Goal: Task Accomplishment & Management: Use online tool/utility

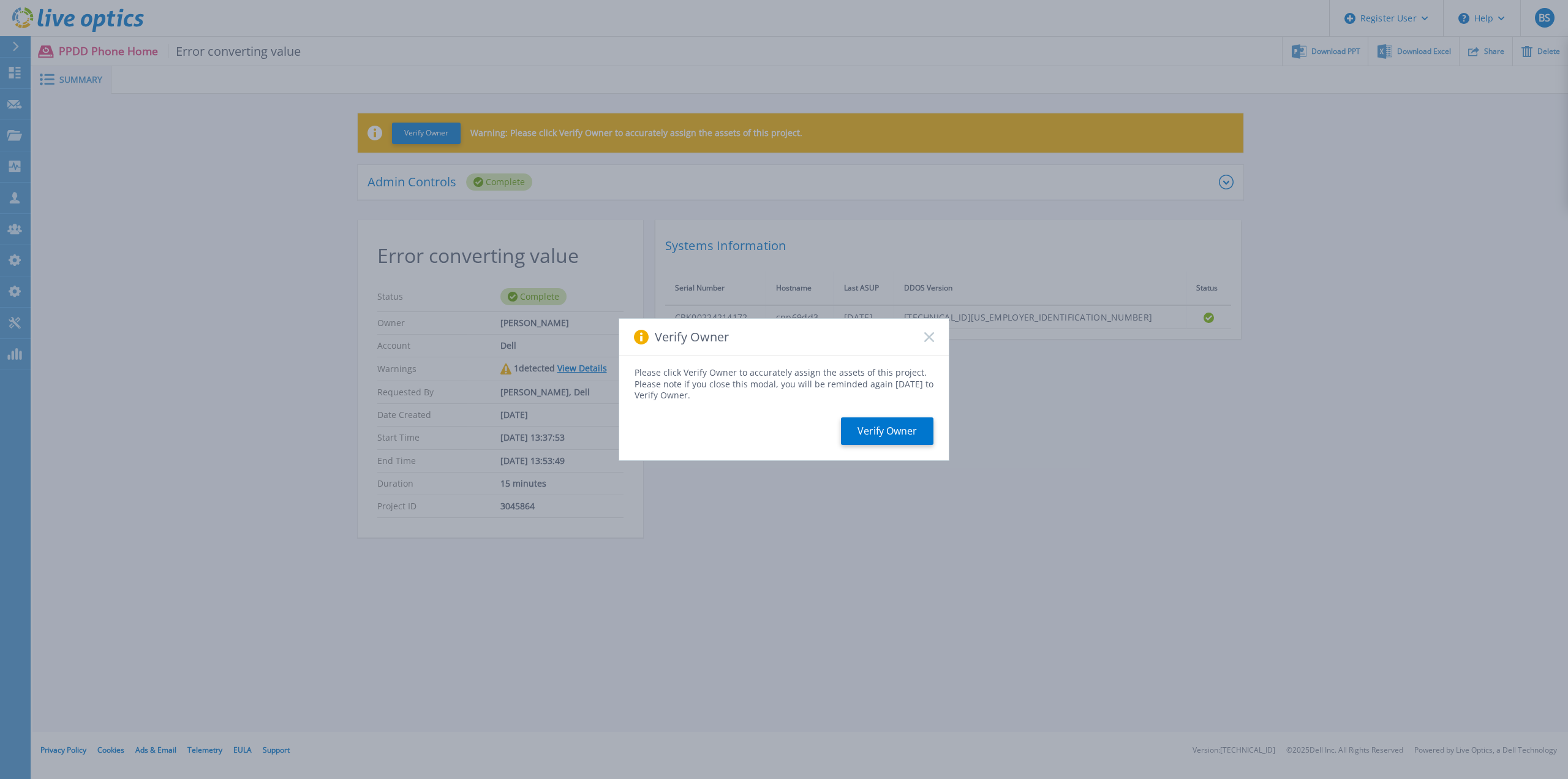
click at [922, 339] on div "Verify Owner" at bounding box center [784, 337] width 330 height 37
click at [929, 336] on rect at bounding box center [929, 336] width 10 height 10
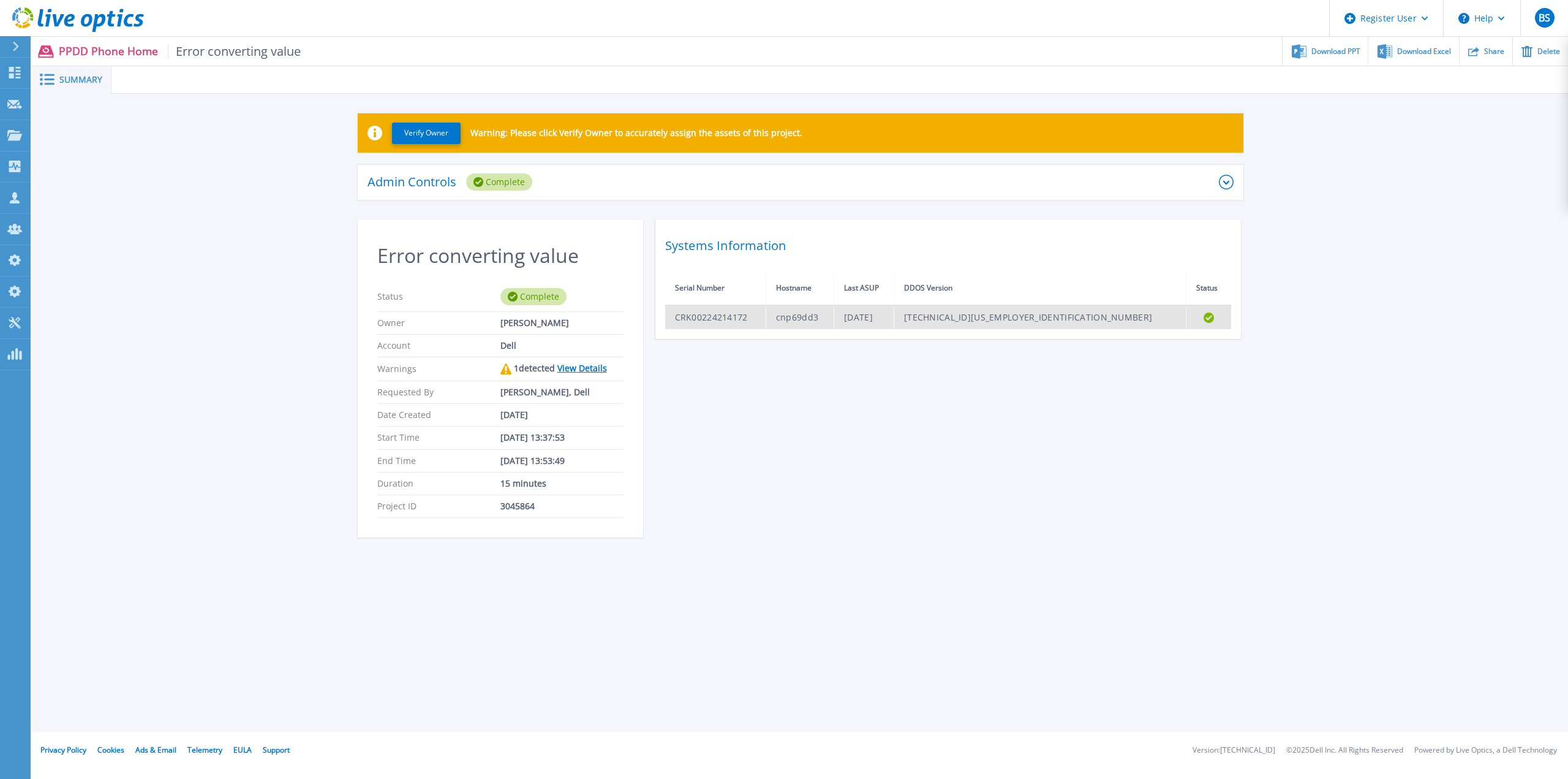
click at [730, 319] on td "CRK00224214172" at bounding box center [716, 317] width 101 height 24
click at [1416, 56] on div "Download Excel" at bounding box center [1413, 51] width 90 height 29
click at [1417, 53] on span "Download Excel" at bounding box center [1424, 51] width 54 height 8
click at [767, 308] on td "CRK00224214172" at bounding box center [716, 317] width 101 height 24
click at [1223, 189] on div "Admin Controls Complete" at bounding box center [800, 183] width 886 height 36
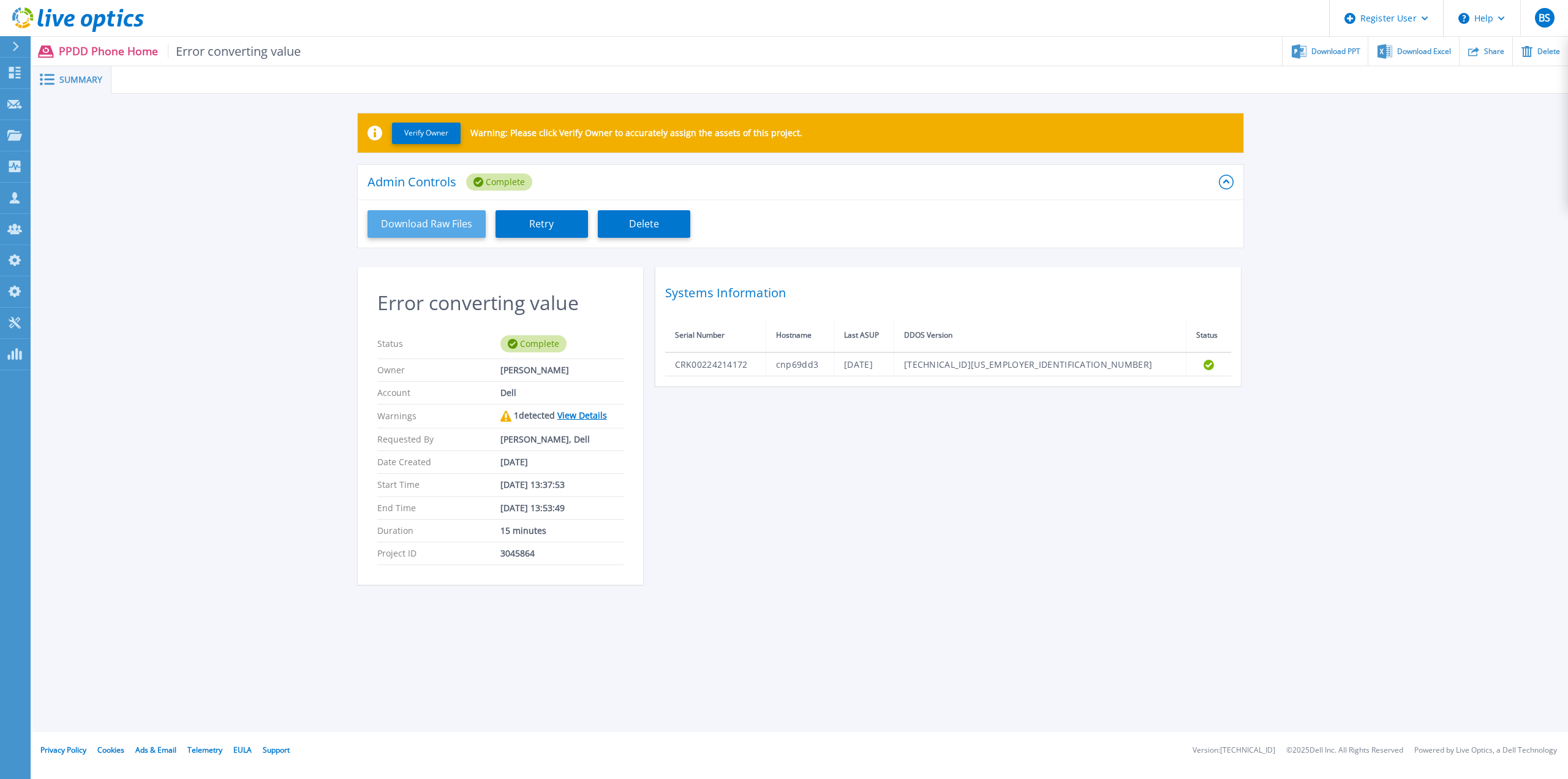
click at [467, 222] on button "Download Raw Files" at bounding box center [427, 224] width 118 height 27
drag, startPoint x: 672, startPoint y: 361, endPoint x: 1258, endPoint y: 364, distance: 586.0
click at [1258, 364] on div "Verify Owner Warning: Please click Verify Owner to accurately assign the assets…" at bounding box center [800, 356] width 1536 height 524
click at [872, 512] on div "Error converting value Status Complete Owner Miguel Figueiredo Account Dell War…" at bounding box center [800, 434] width 886 height 332
click at [590, 415] on link "View Details" at bounding box center [582, 414] width 50 height 12
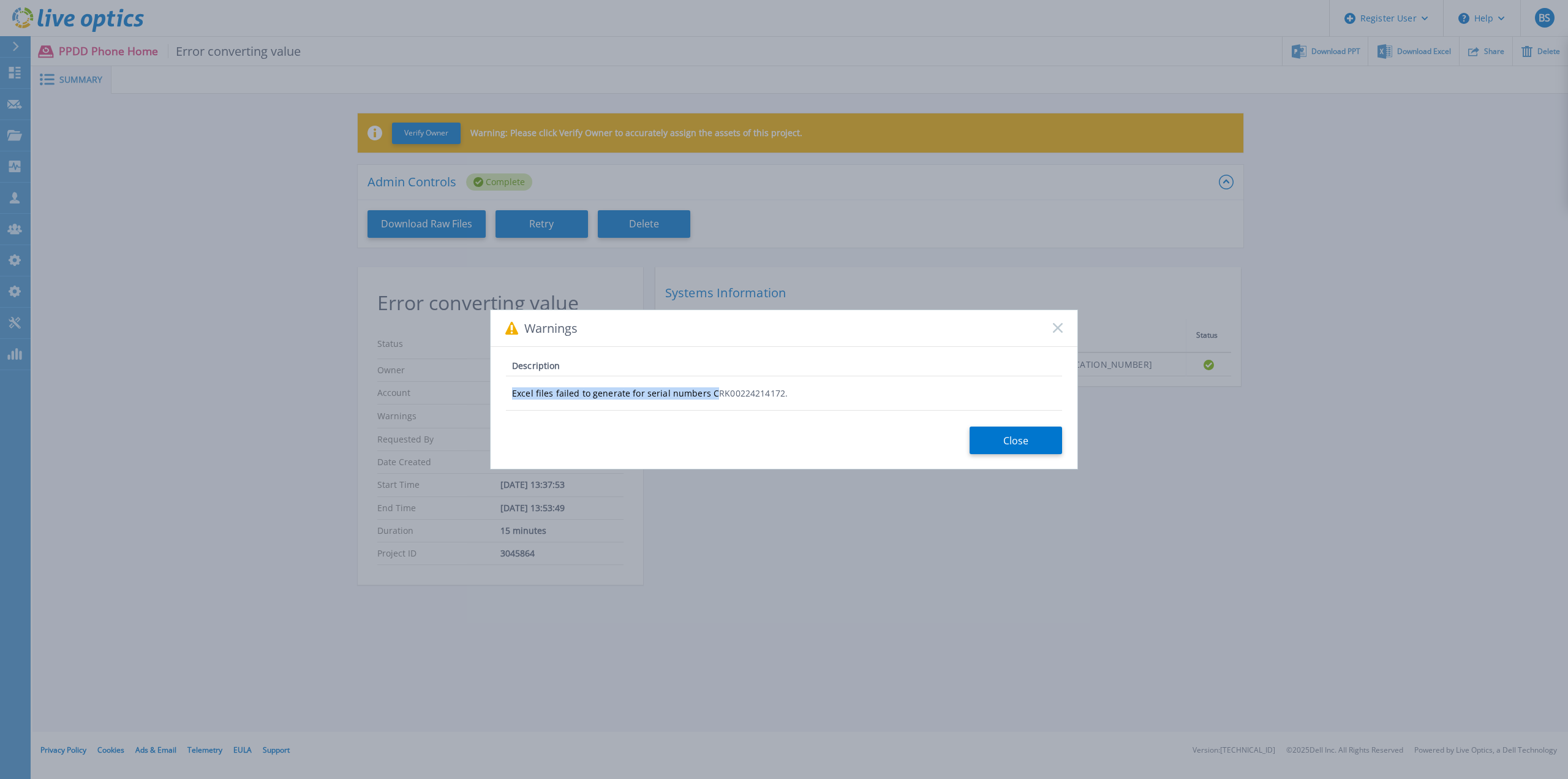
drag, startPoint x: 509, startPoint y: 395, endPoint x: 712, endPoint y: 401, distance: 203.1
click at [712, 401] on div "Excel files failed to generate for serial numbers CRK00224214172." at bounding box center [784, 393] width 556 height 34
click at [1023, 451] on button "Close" at bounding box center [1015, 440] width 92 height 27
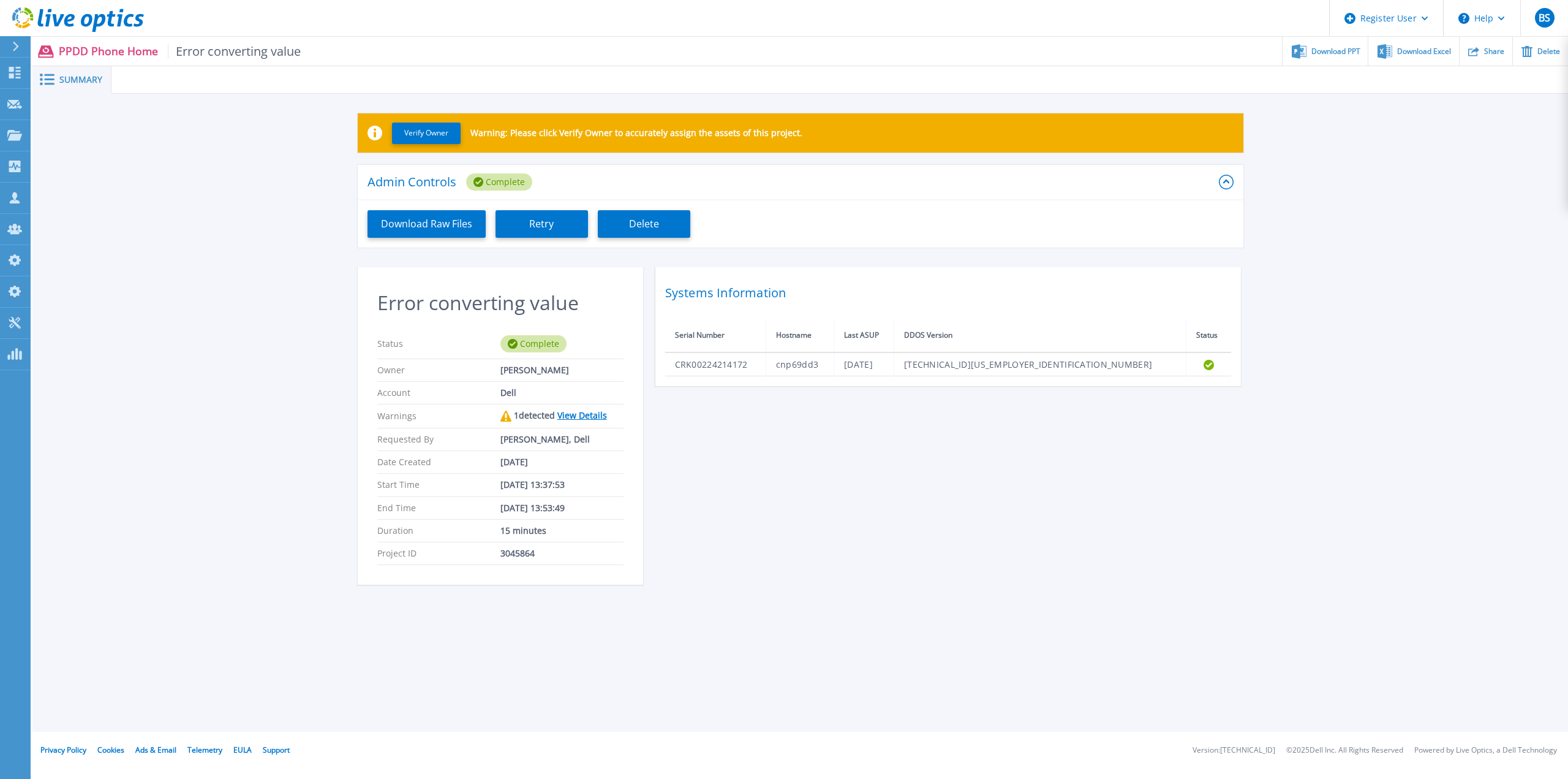
click at [954, 483] on div "Error converting value Status Complete Owner Miguel Figueiredo Account Dell War…" at bounding box center [800, 434] width 886 height 332
click at [303, 252] on div "Verify Owner Warning: Please click Verify Owner to accurately assign the assets…" at bounding box center [800, 356] width 1536 height 524
click at [717, 362] on td "CRK00224214172" at bounding box center [716, 364] width 101 height 24
copy td "CRK00224214172"
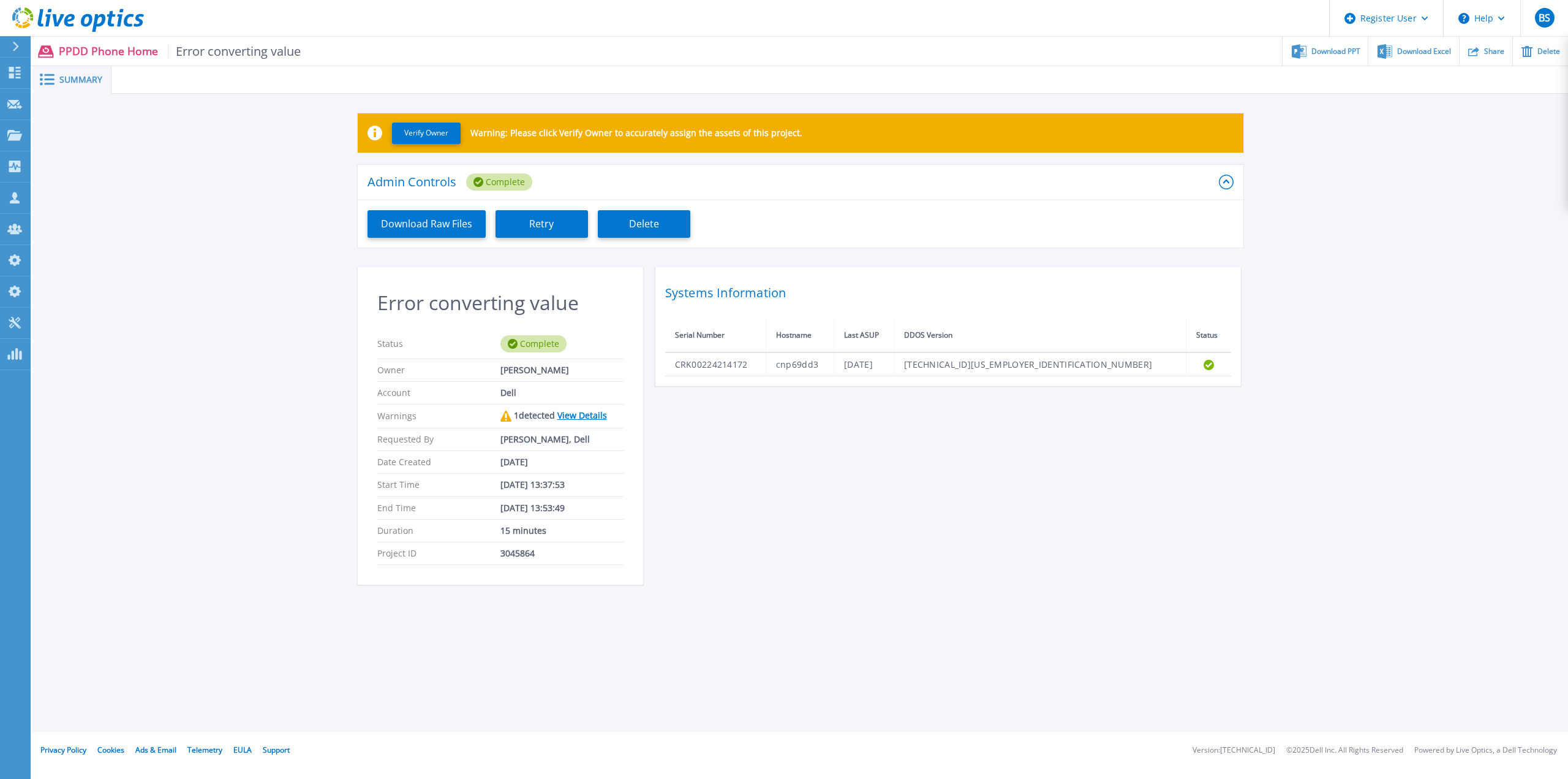
drag, startPoint x: 221, startPoint y: 280, endPoint x: 216, endPoint y: 221, distance: 59.2
click at [222, 280] on div "Verify Owner Warning: Please click Verify Owner to accurately assign the assets…" at bounding box center [800, 356] width 1536 height 524
click at [15, 73] on icon at bounding box center [15, 72] width 15 height 12
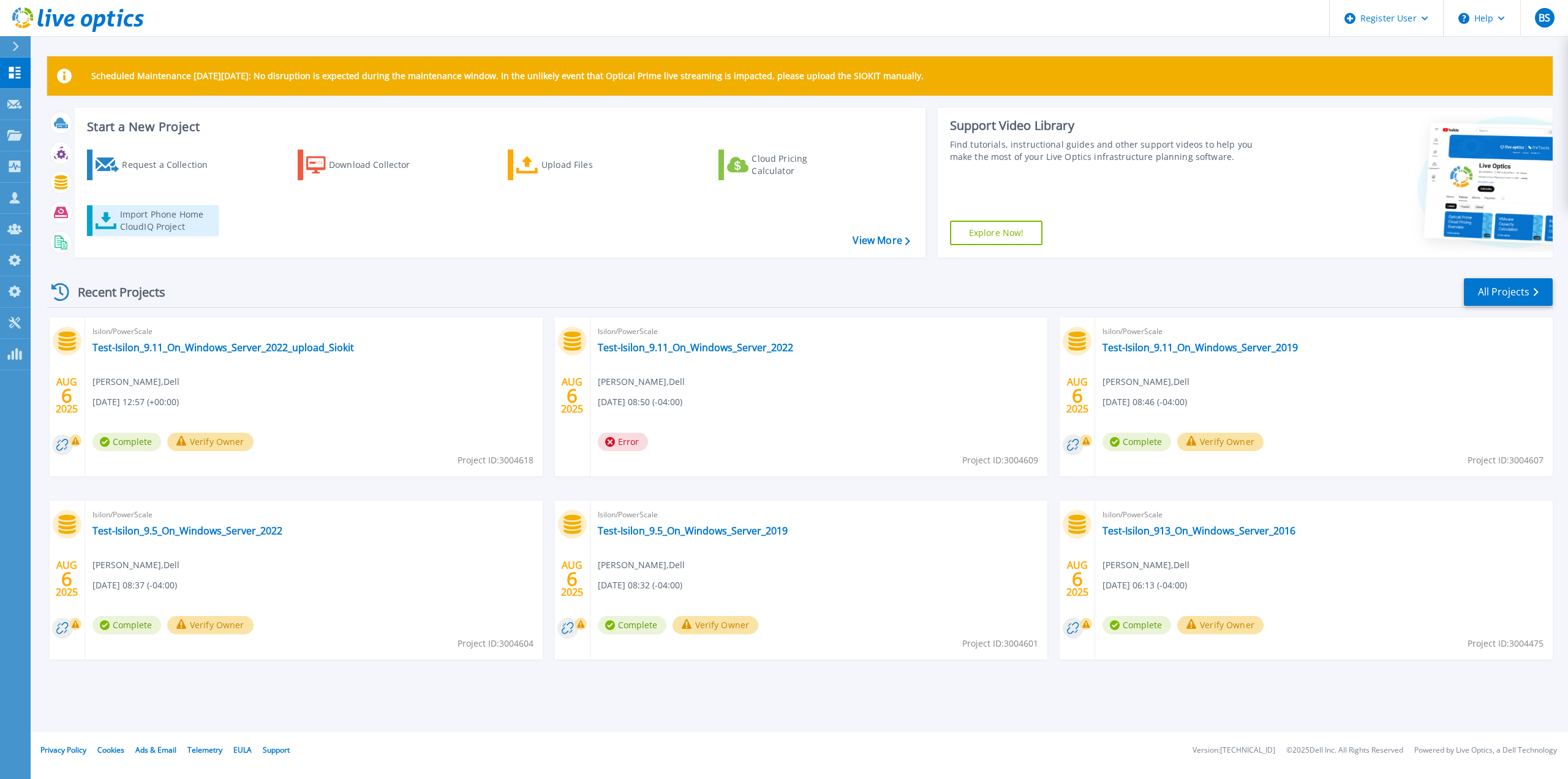
click at [158, 233] on link "Import Phone Home CloudIQ Project" at bounding box center [152, 220] width 132 height 31
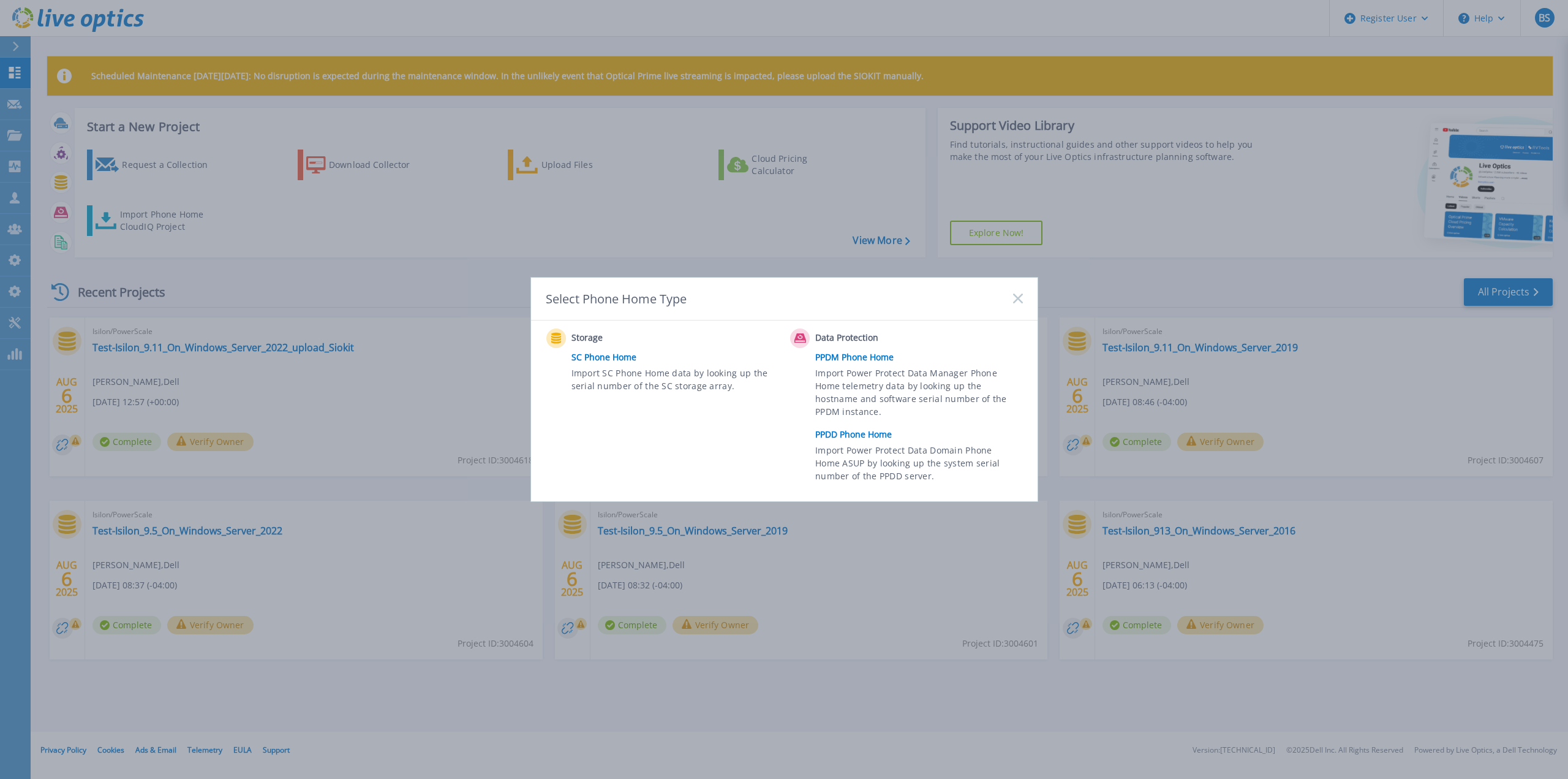
click at [855, 434] on link "PPDD Phone Home" at bounding box center [922, 434] width 213 height 18
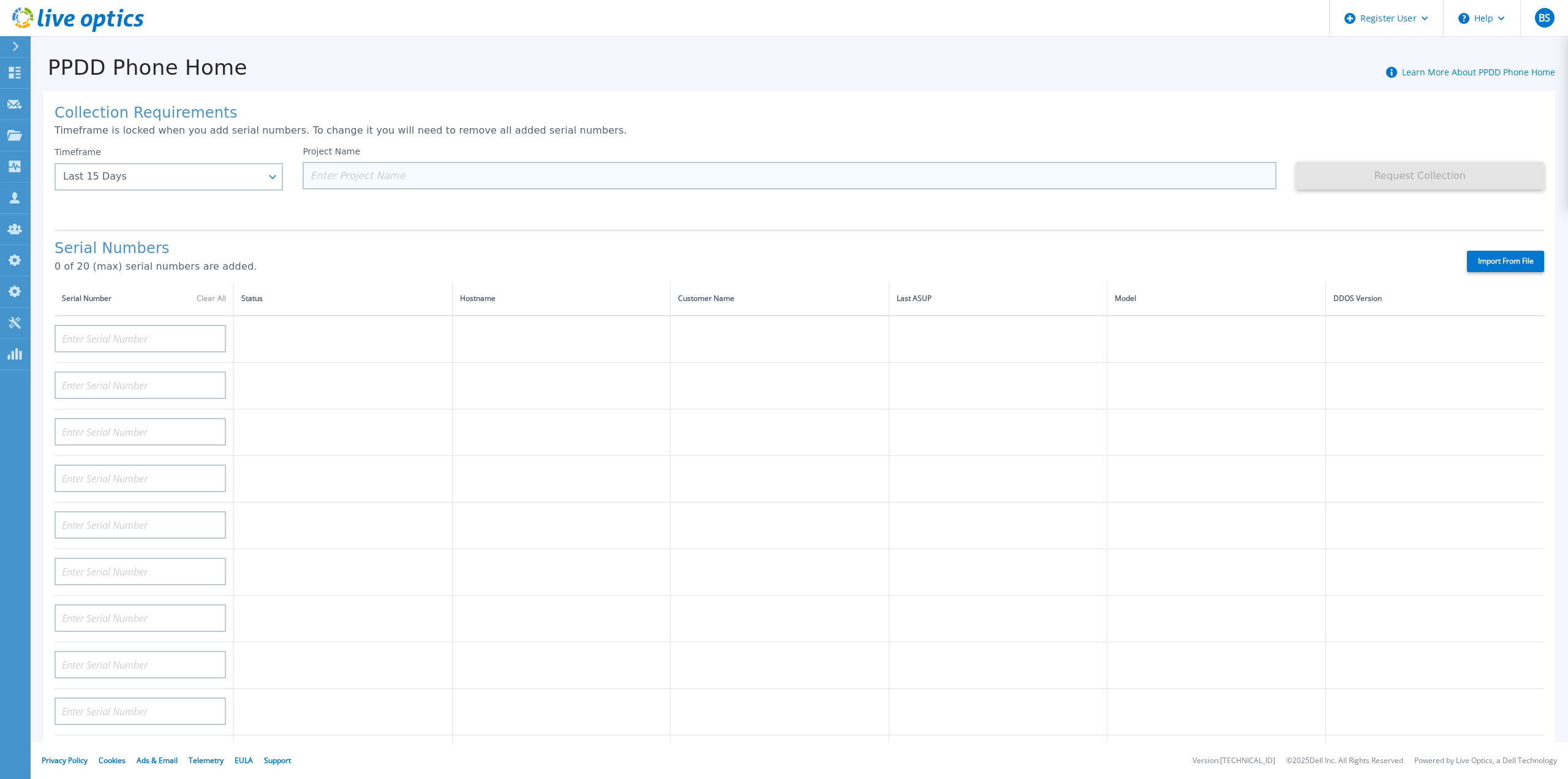
click at [406, 178] on input at bounding box center [790, 176] width 974 height 27
click at [103, 327] on input at bounding box center [140, 339] width 172 height 27
paste input "CRK00224214172"
type input "CRK00224214172"
click at [319, 427] on td at bounding box center [343, 432] width 219 height 47
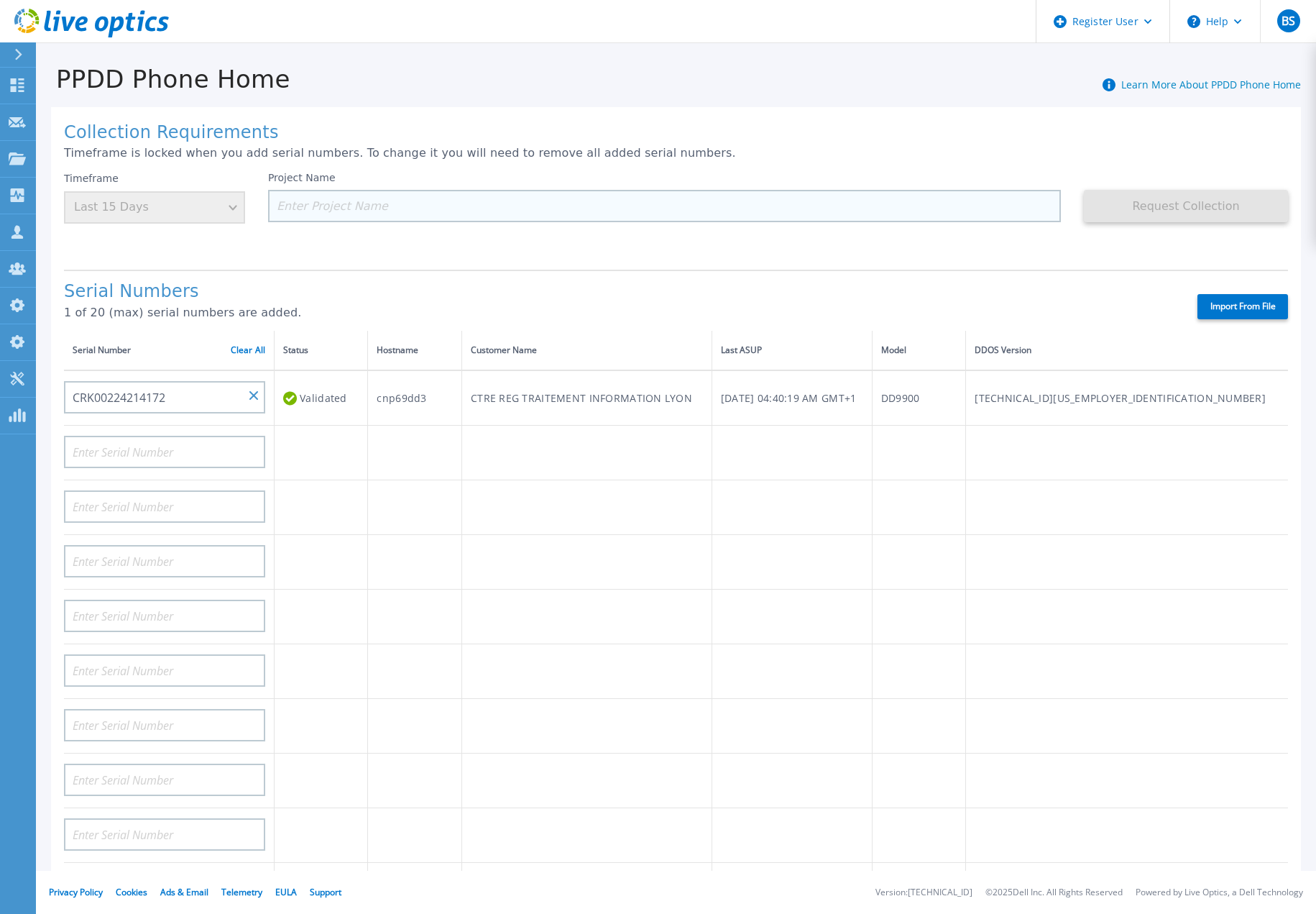
click at [379, 219] on input at bounding box center [664, 206] width 793 height 32
click at [507, 209] on input at bounding box center [664, 206] width 793 height 32
paste input "LOP02D-395"
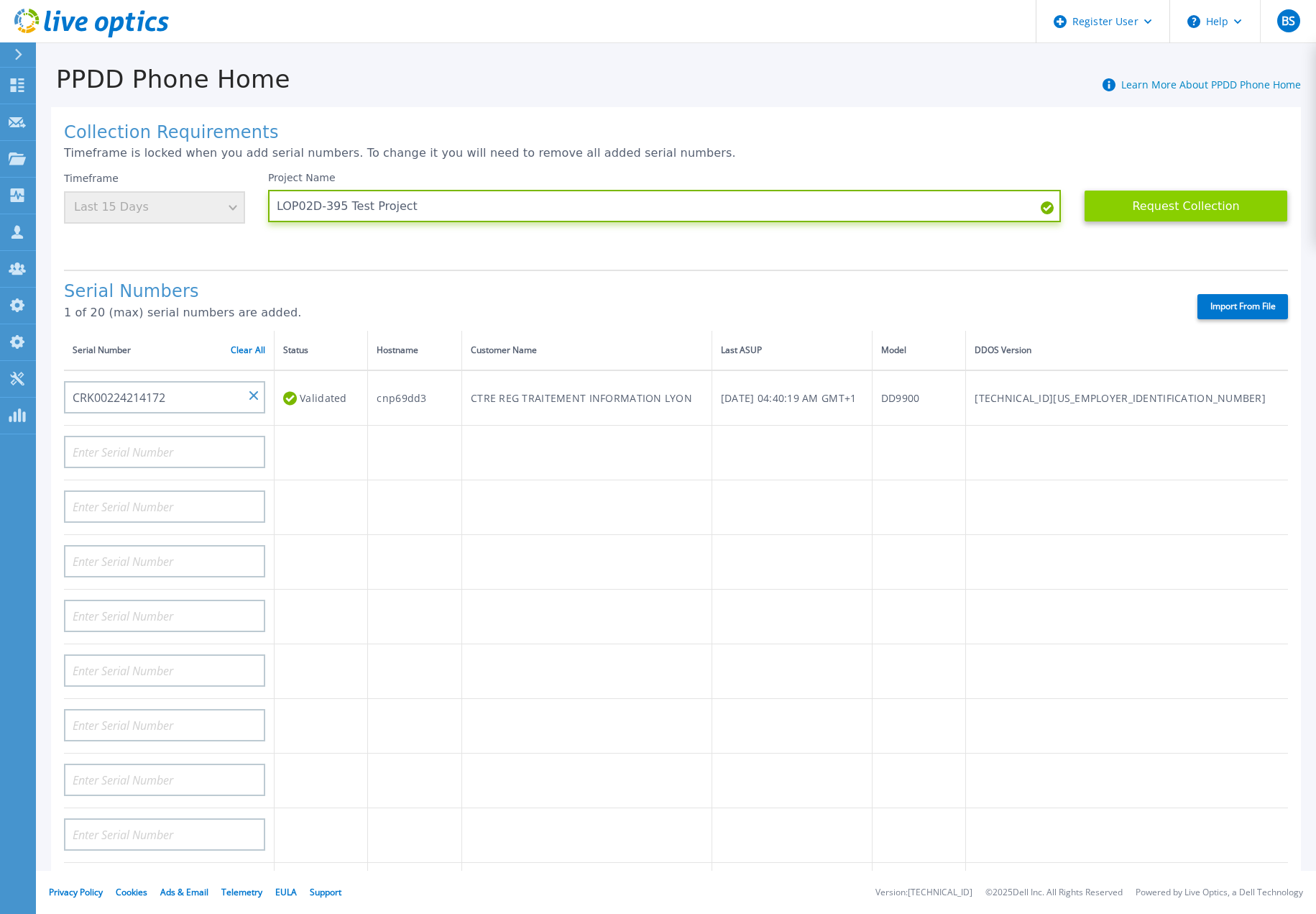
type input "LOP02D-395 Test Project"
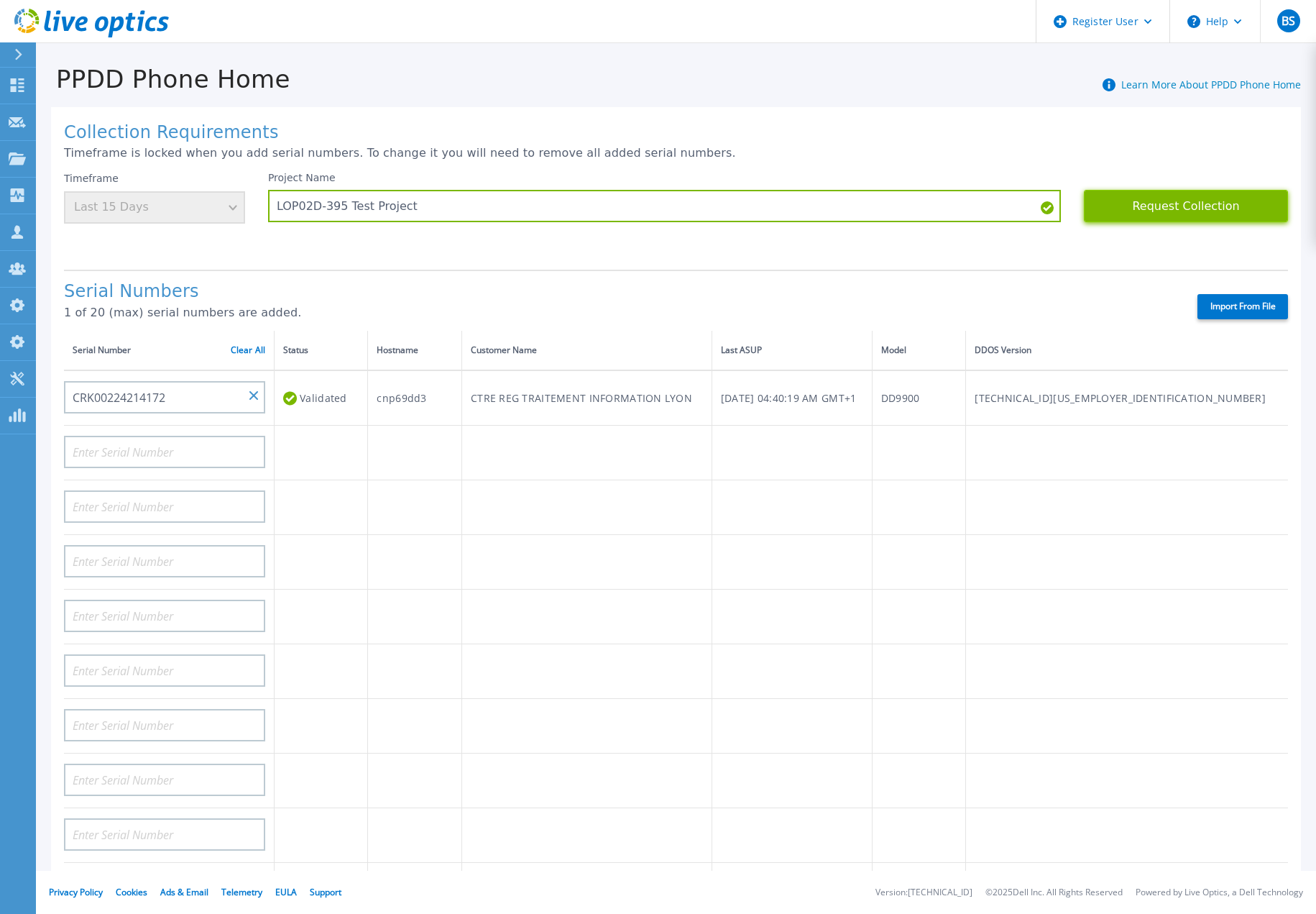
click at [1177, 214] on button "Request Collection" at bounding box center [1186, 206] width 204 height 32
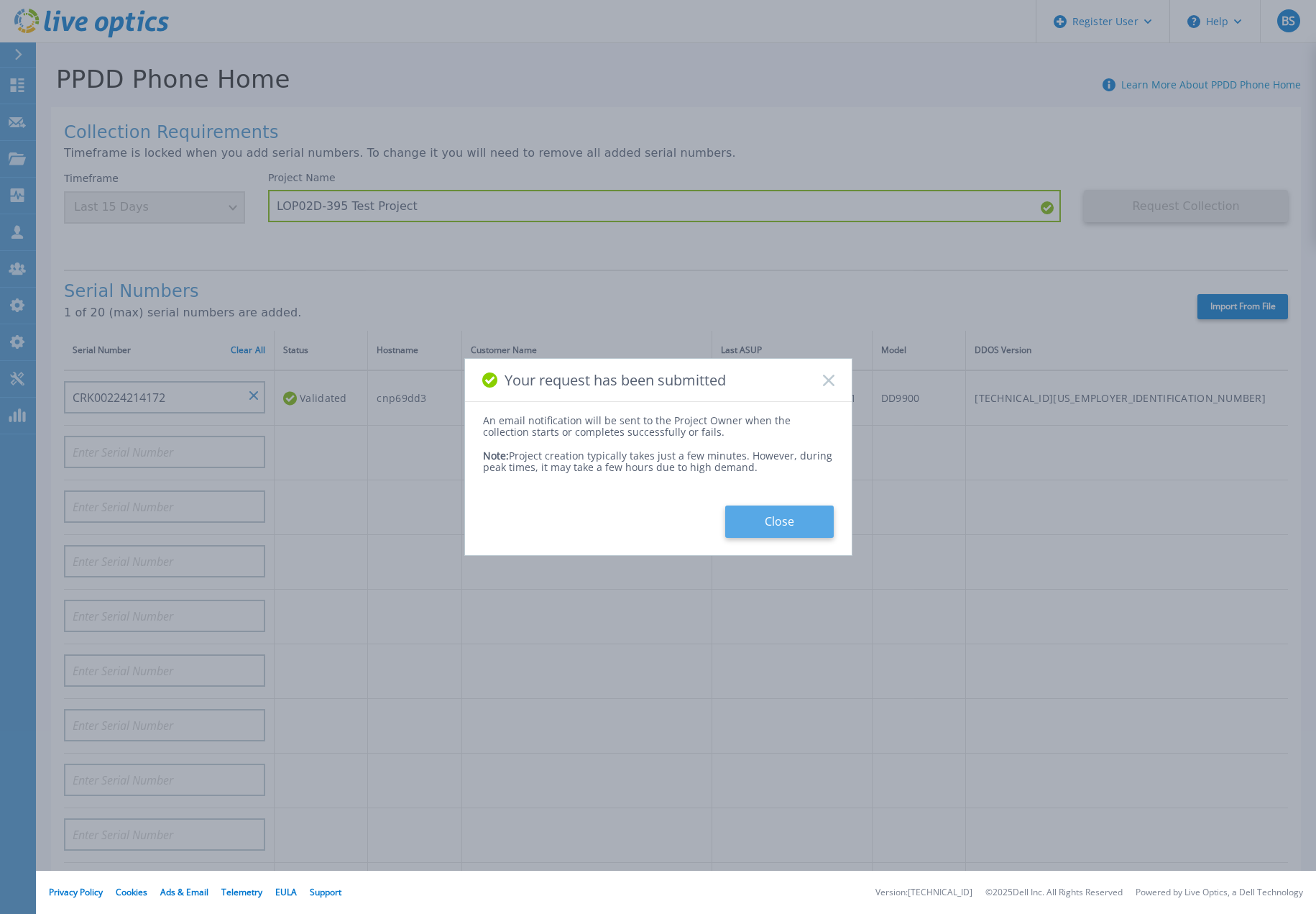
click at [792, 527] on button "Close" at bounding box center [779, 522] width 108 height 32
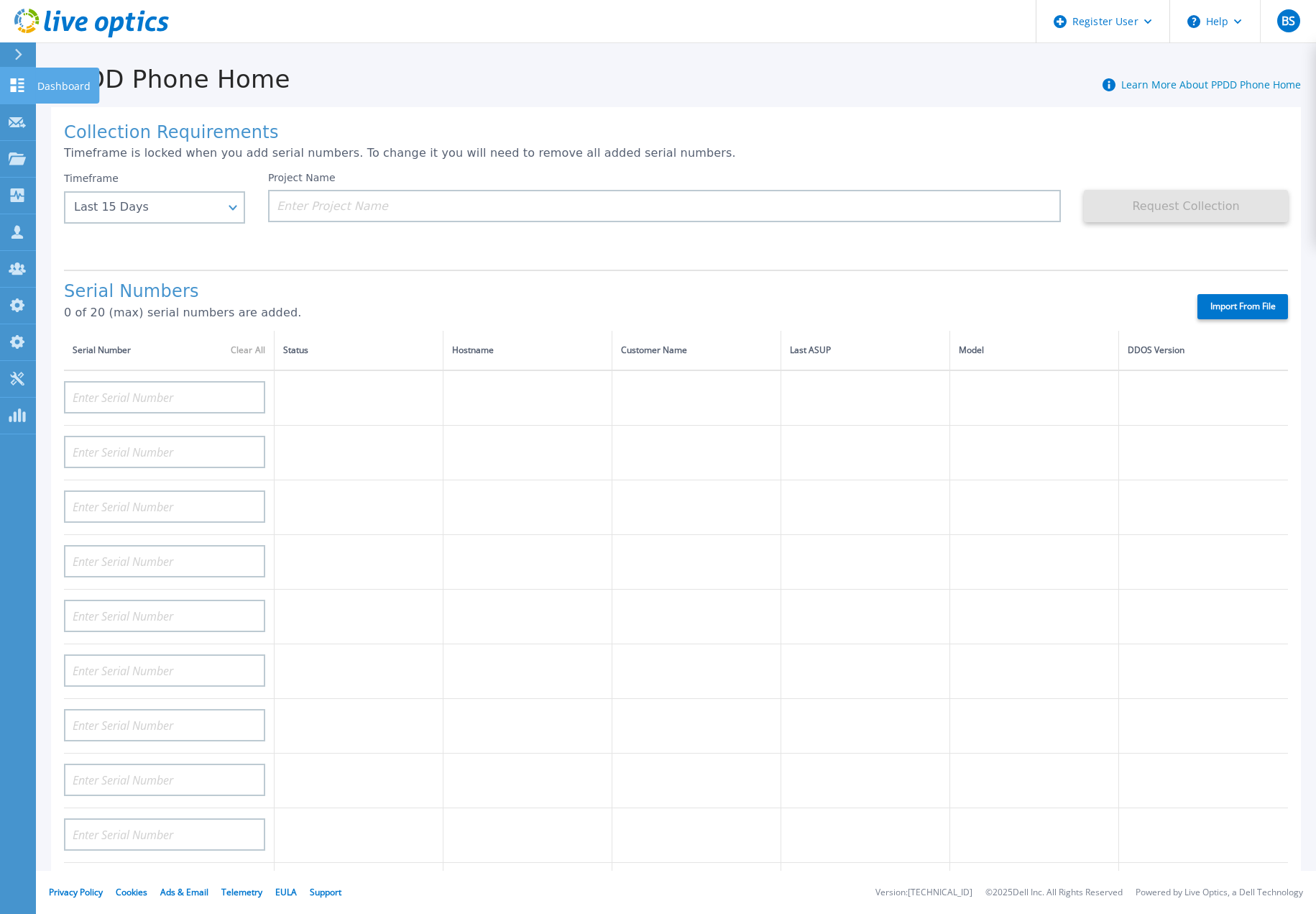
click at [15, 83] on icon at bounding box center [17, 85] width 14 height 14
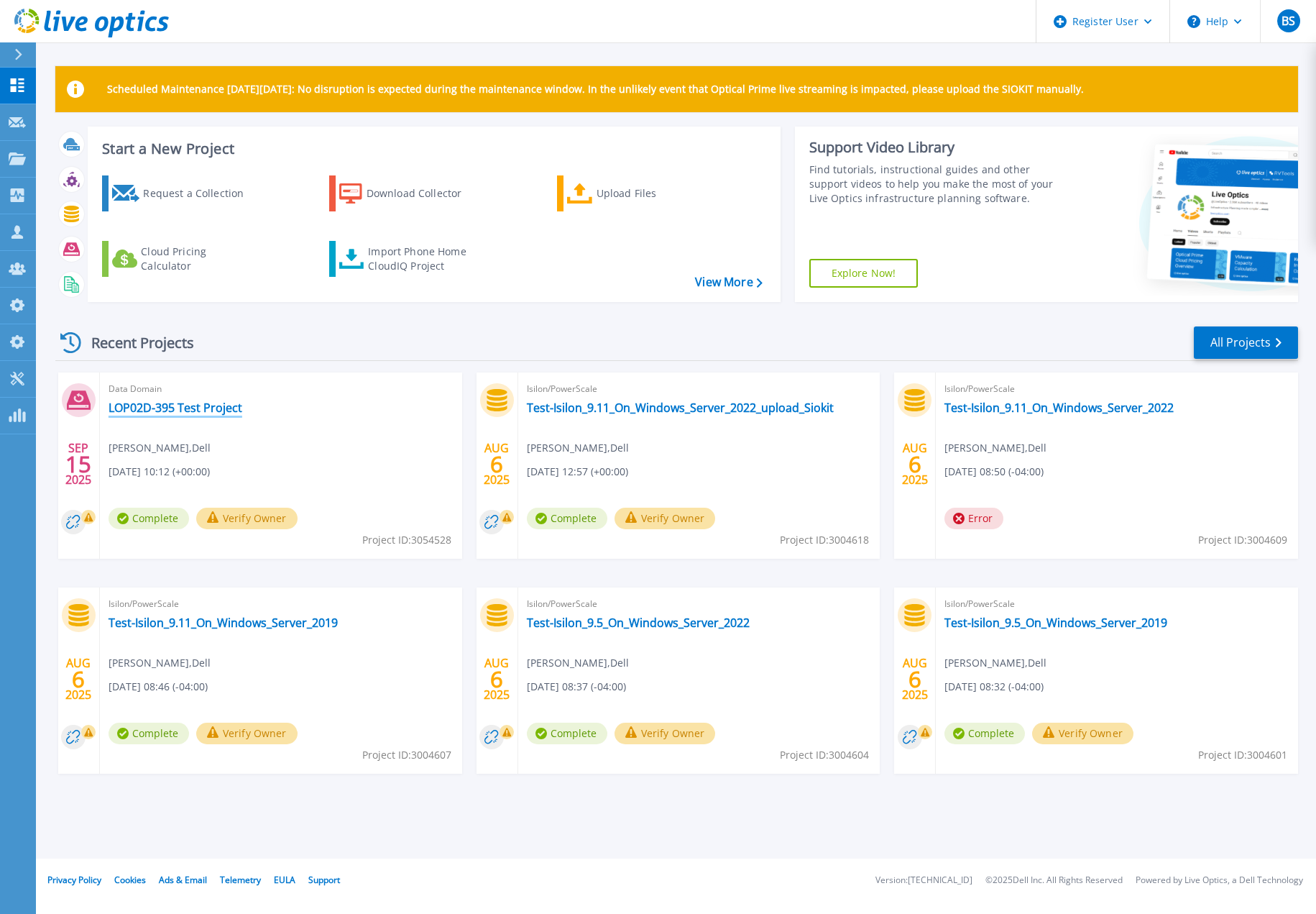
click at [190, 412] on link "LOP02D-395 Test Project" at bounding box center [175, 408] width 134 height 14
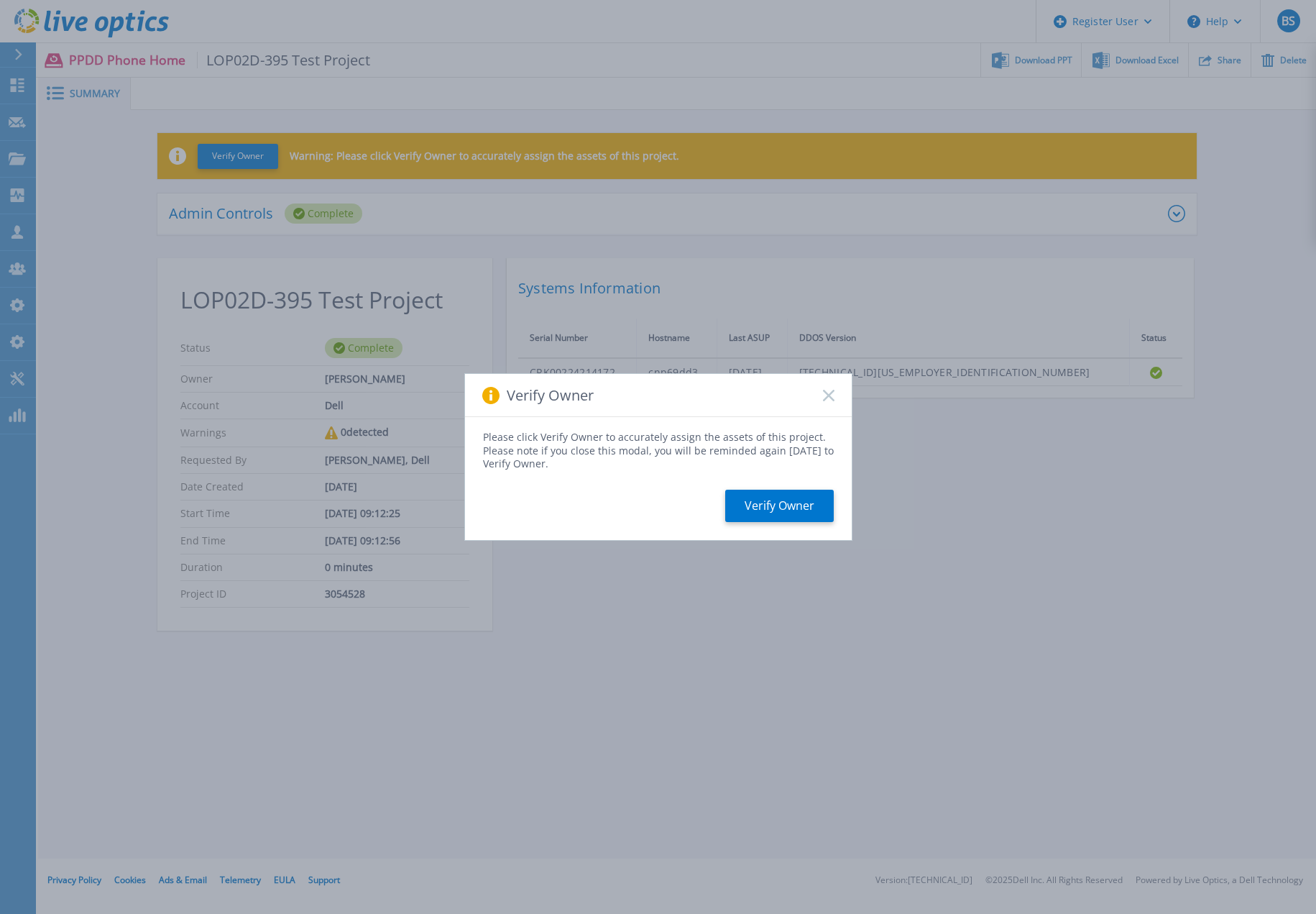
click at [826, 400] on icon at bounding box center [829, 396] width 11 height 11
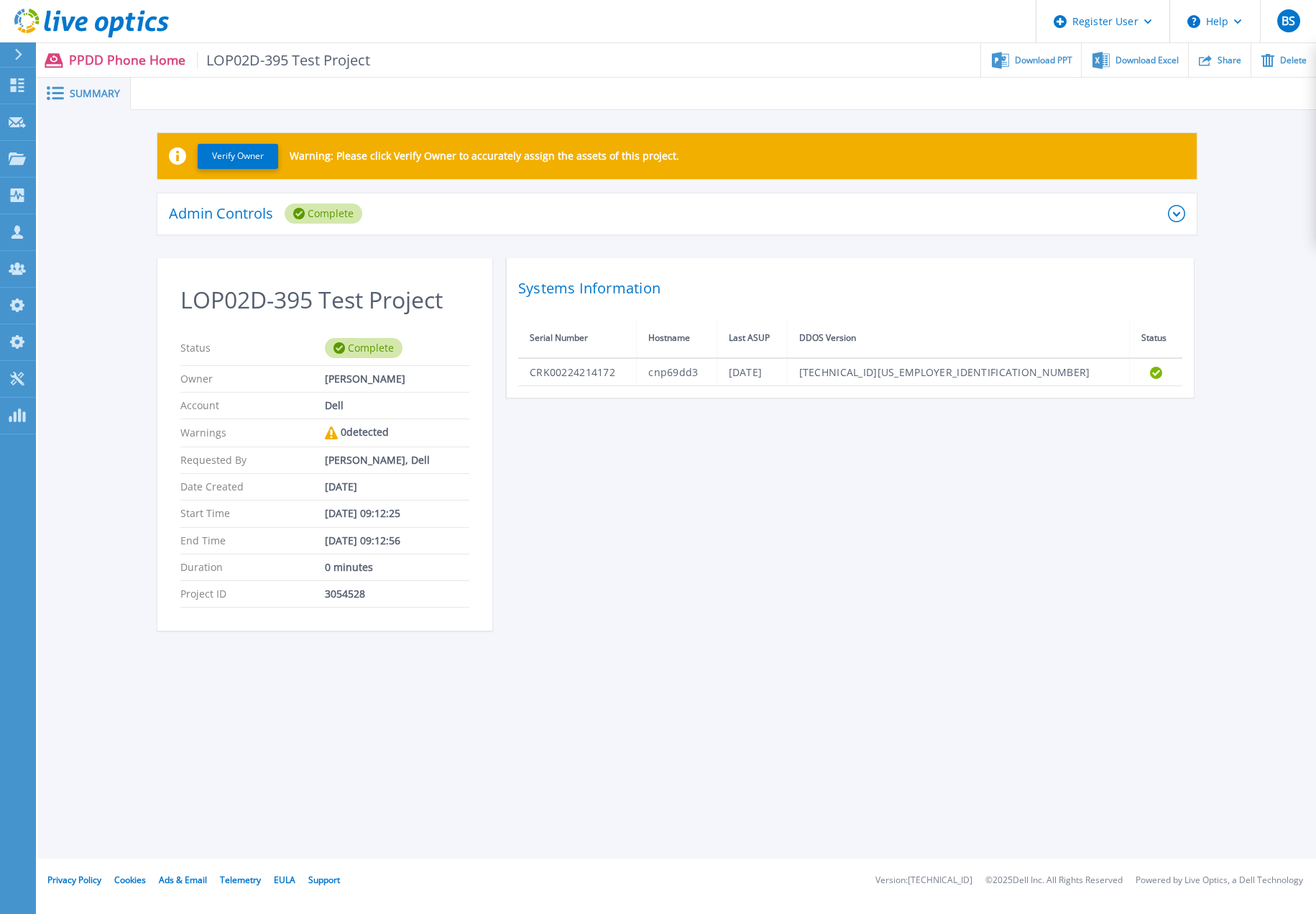
drag, startPoint x: 323, startPoint y: 429, endPoint x: 449, endPoint y: 443, distance: 126.8
click at [449, 443] on div "Warnings 0 detected" at bounding box center [325, 433] width 289 height 28
click at [1160, 221] on div "Admin Controls Complete" at bounding box center [668, 213] width 999 height 20
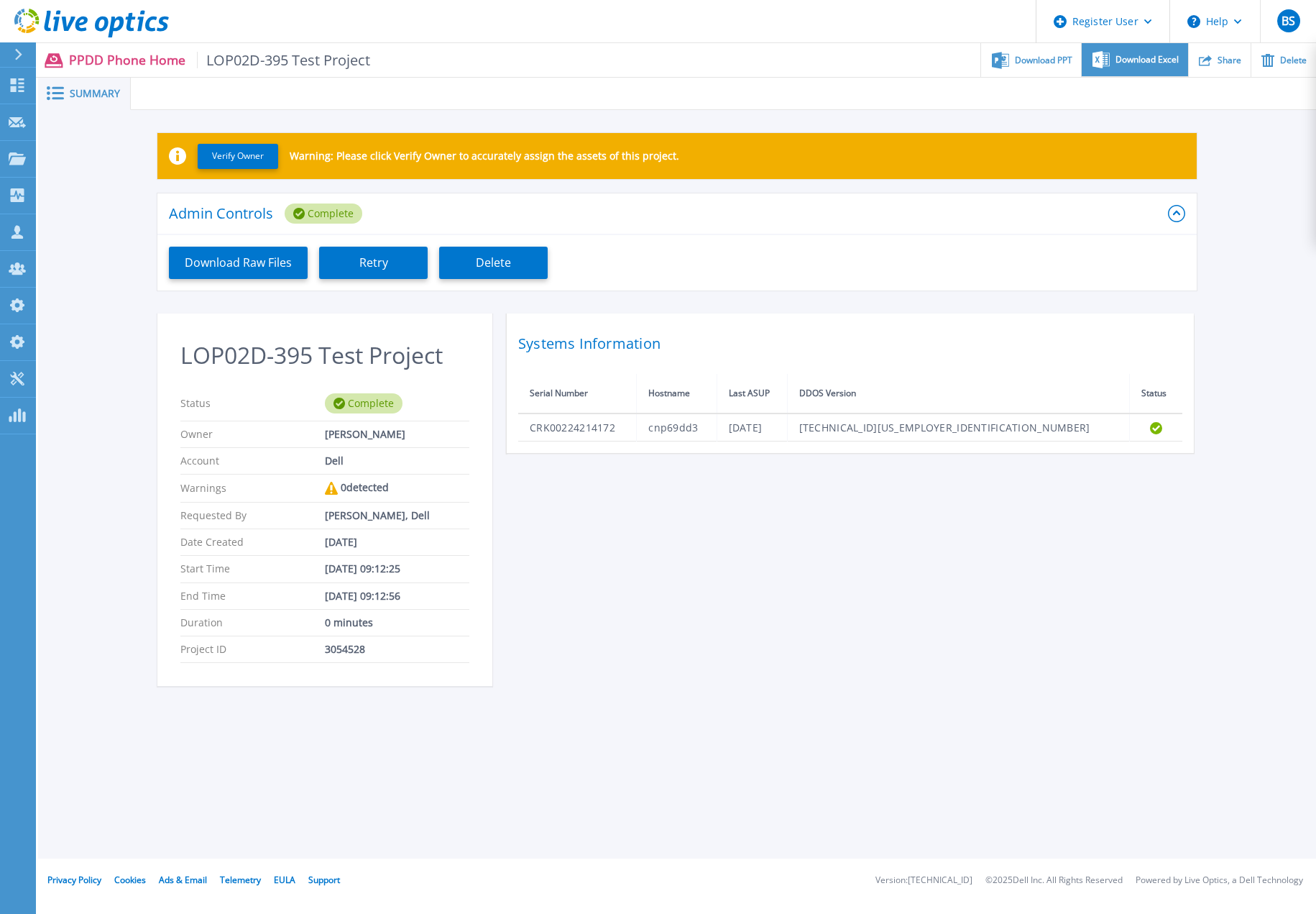
click at [1154, 67] on div "Download Excel" at bounding box center [1135, 60] width 106 height 34
click at [253, 259] on button "Download Raw Files" at bounding box center [238, 262] width 139 height 32
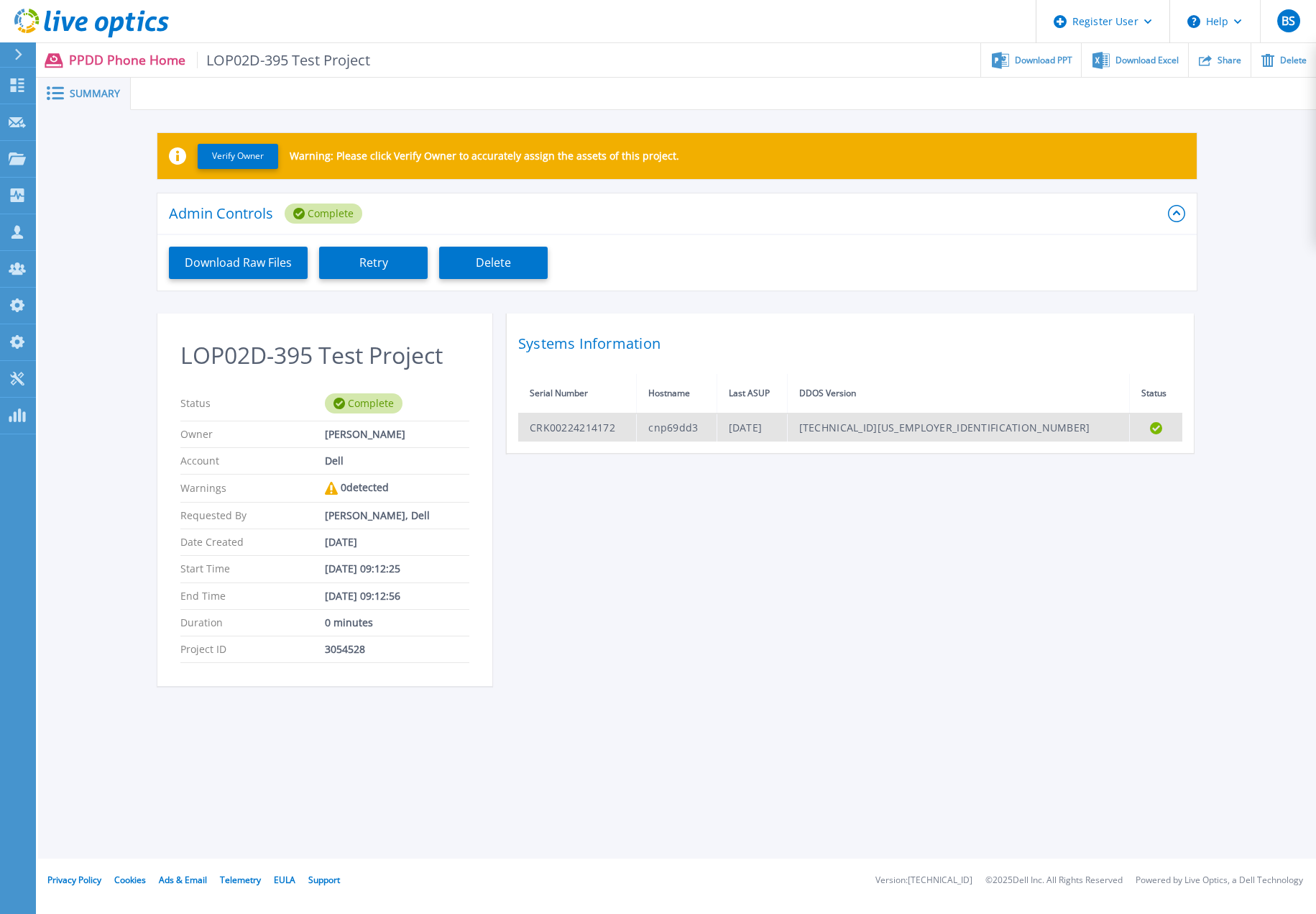
click at [571, 429] on td "CRK00224214172" at bounding box center [578, 427] width 119 height 28
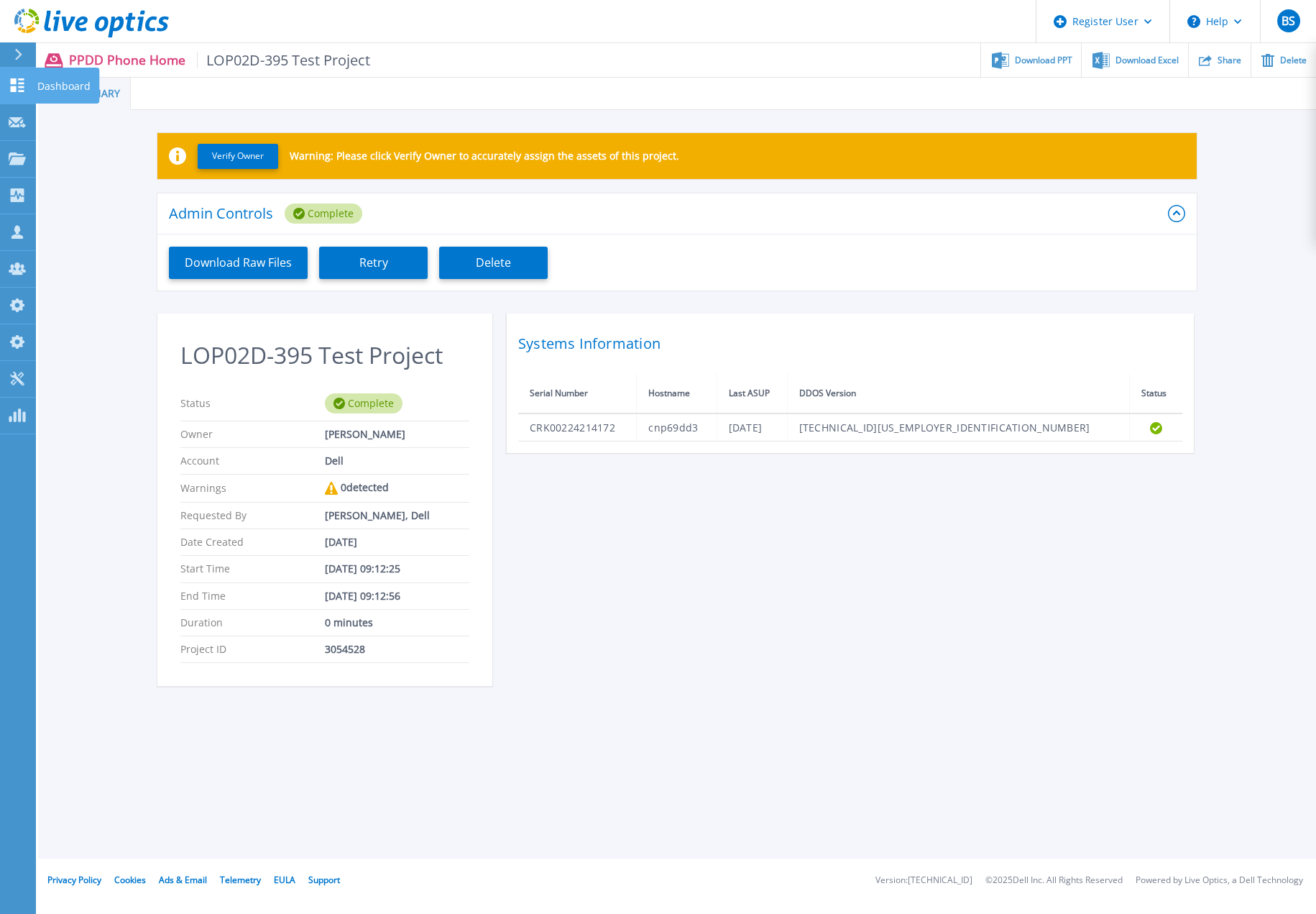
click at [18, 88] on icon at bounding box center [18, 85] width 18 height 14
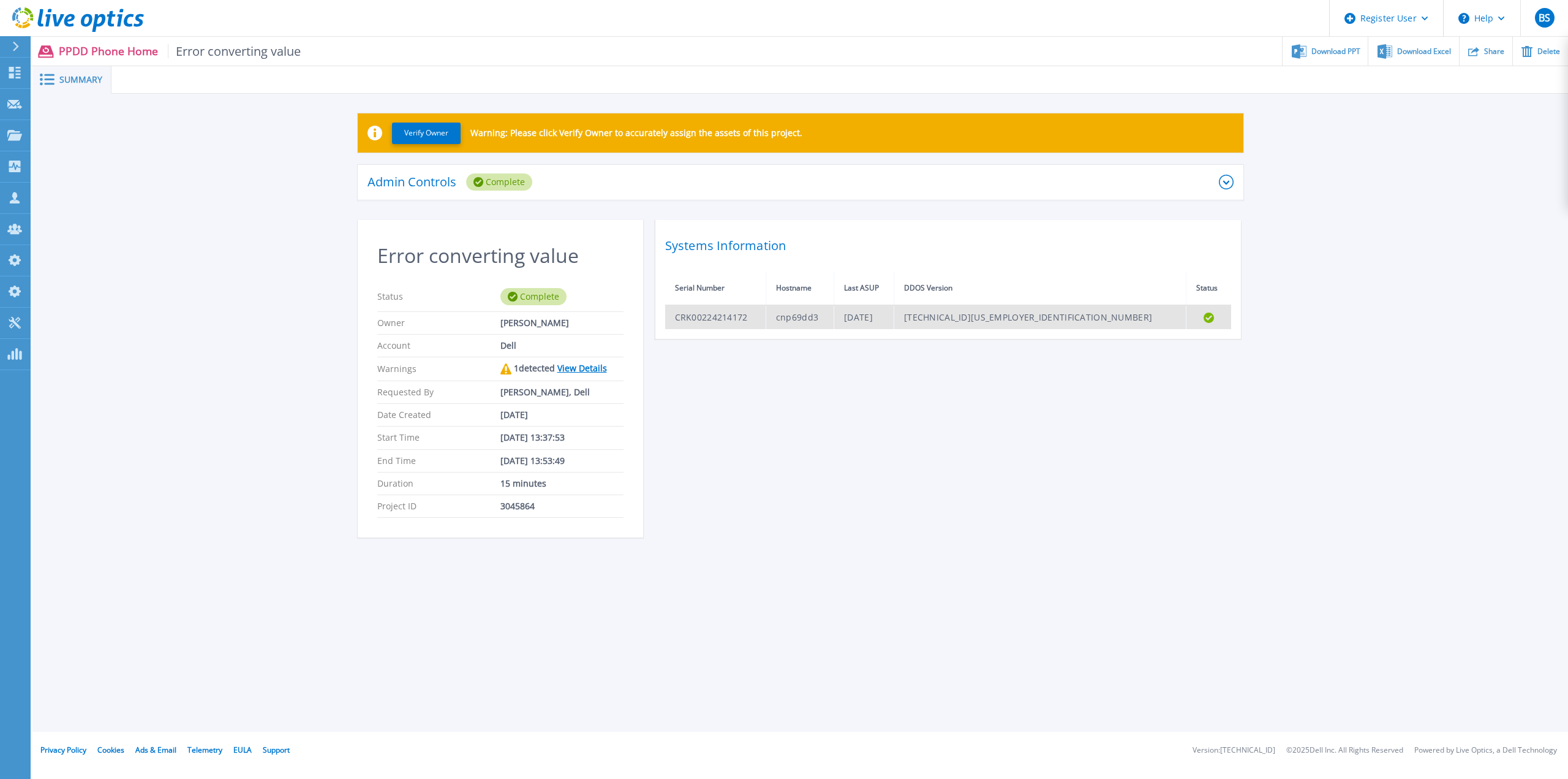
click at [735, 315] on td "CRK00224214172" at bounding box center [716, 317] width 101 height 24
copy td "CRK00224214172"
click at [597, 370] on link "View Details" at bounding box center [582, 367] width 50 height 12
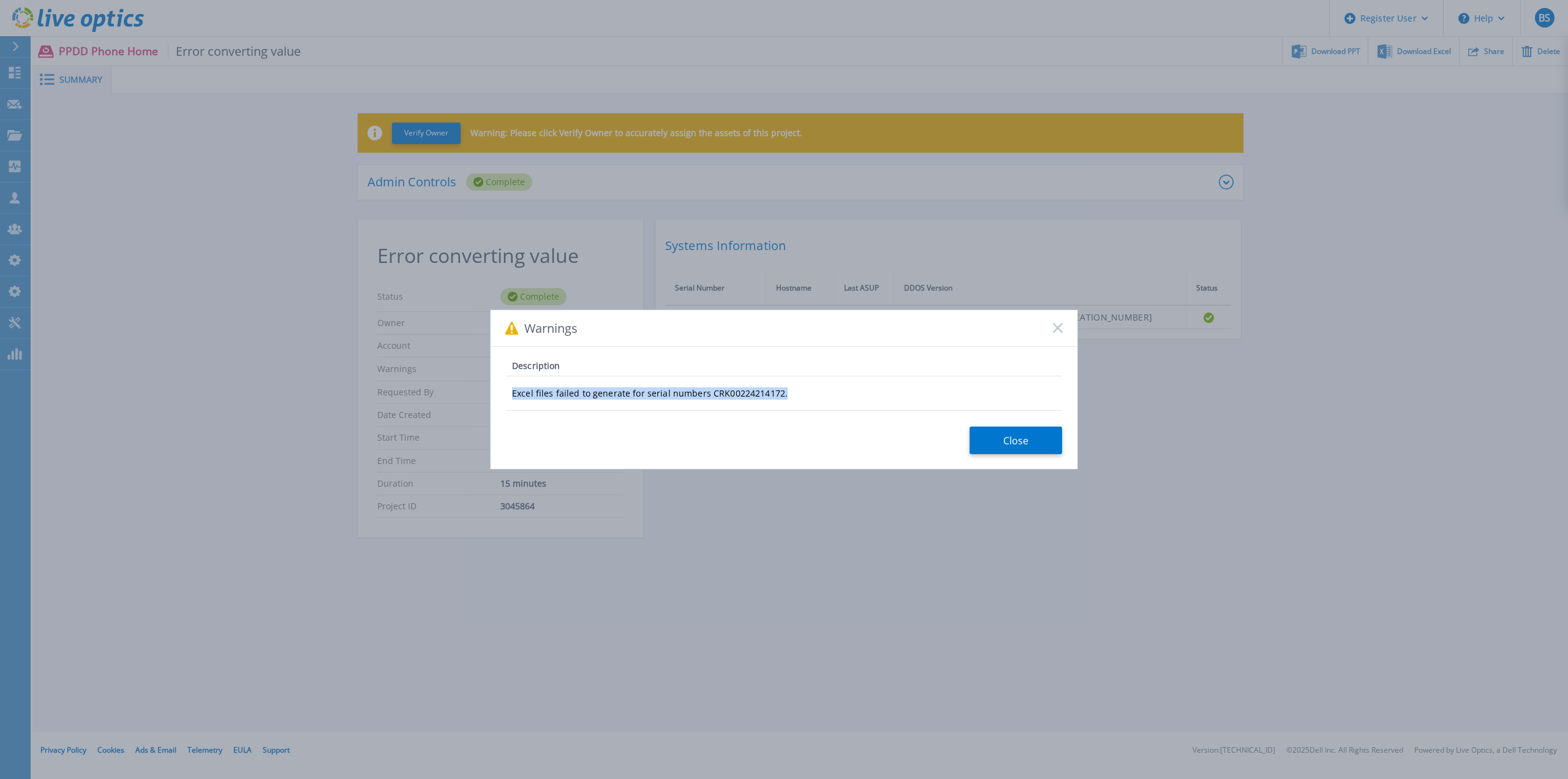
drag, startPoint x: 822, startPoint y: 397, endPoint x: 440, endPoint y: 403, distance: 382.0
click at [440, 403] on div "Warnings Description Excel files failed to generate for serial numbers CRK00224…" at bounding box center [784, 389] width 1568 height 779
click at [1058, 324] on icon at bounding box center [1058, 328] width 10 height 10
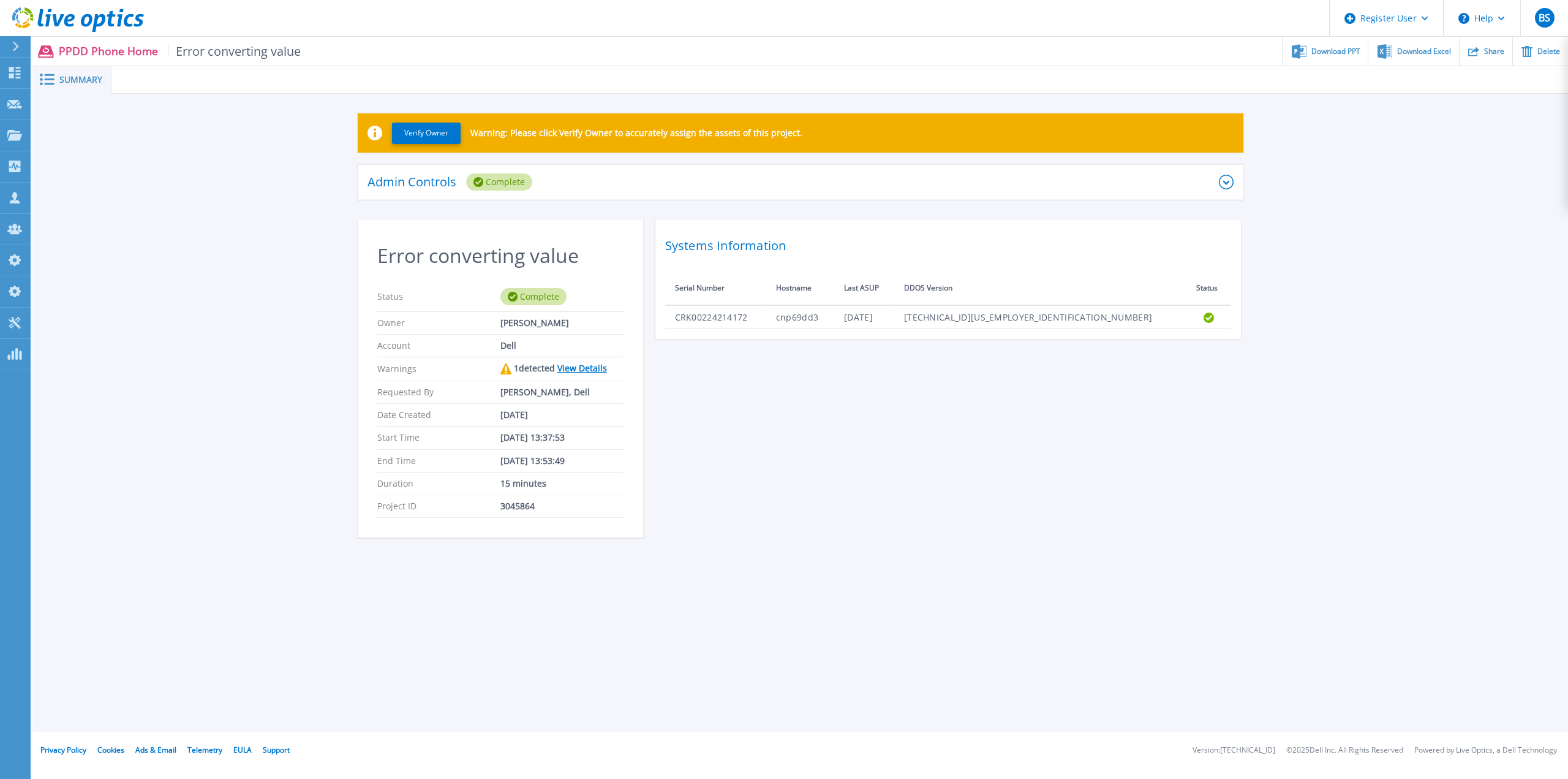
click at [1178, 462] on div "Error converting value Status Complete Owner [PERSON_NAME] Account Dell Warning…" at bounding box center [800, 386] width 886 height 332
click at [1161, 185] on div "Admin Controls Complete" at bounding box center [793, 182] width 851 height 17
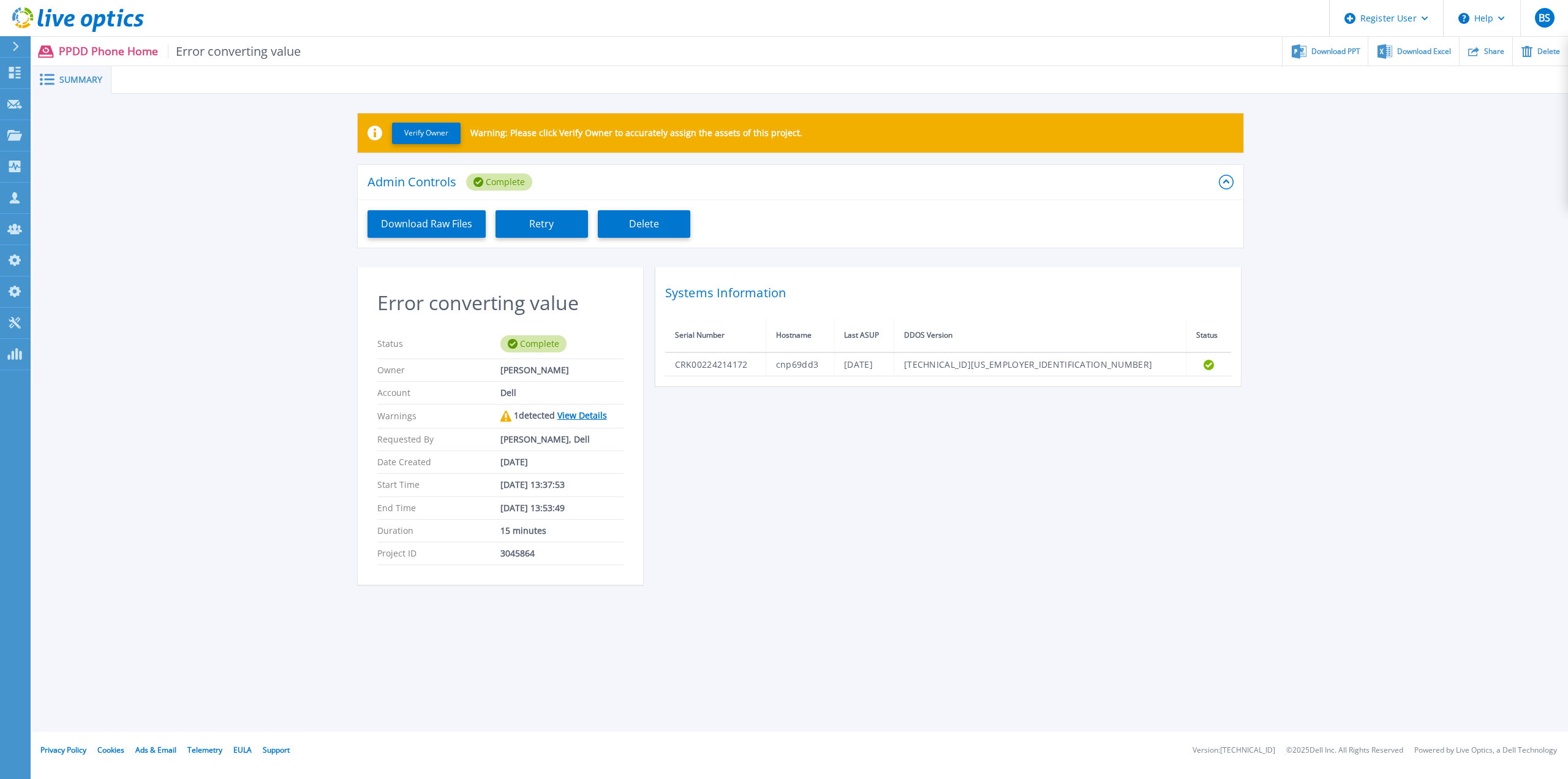
click at [591, 417] on link "View Details" at bounding box center [582, 414] width 50 height 12
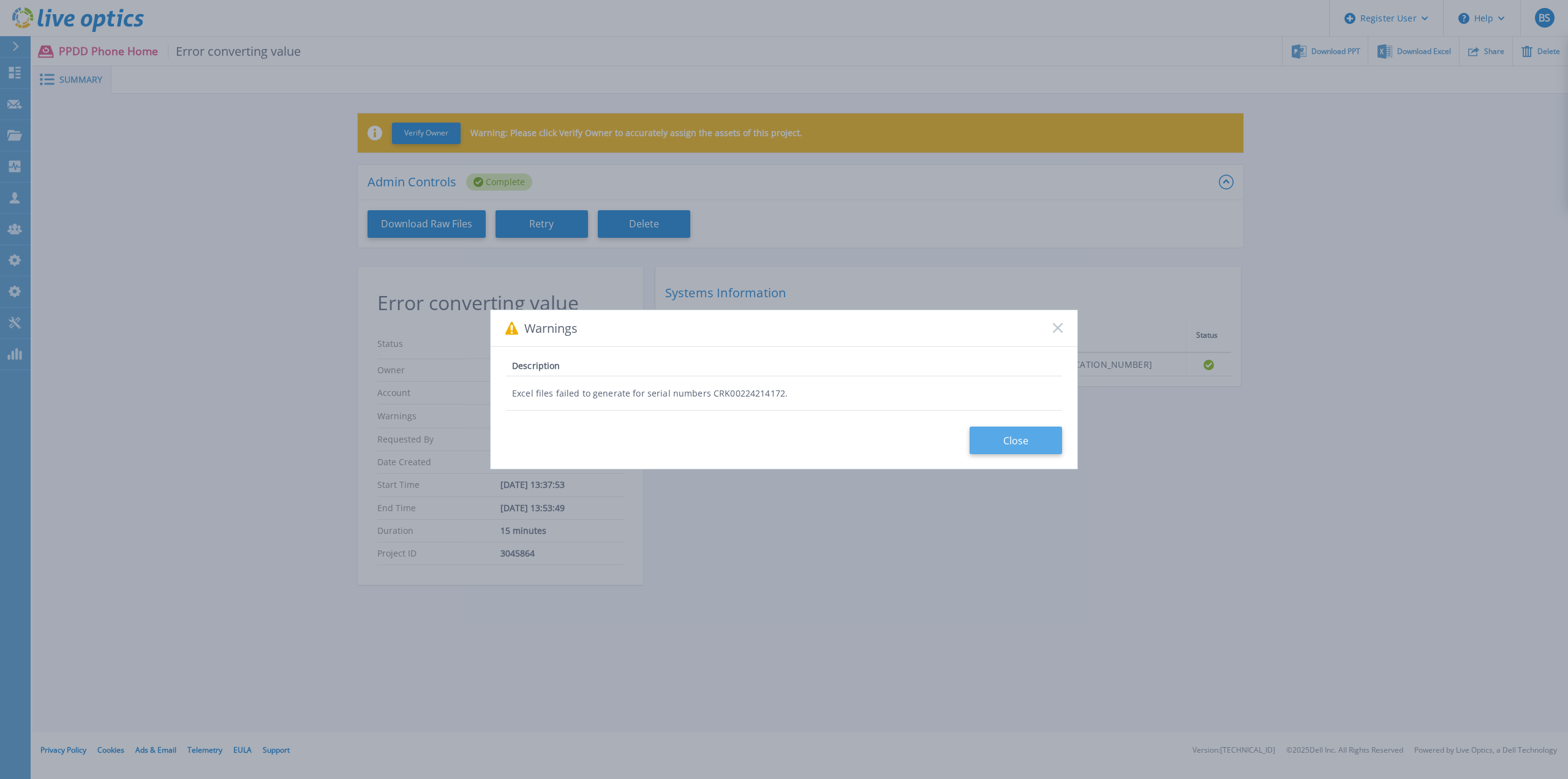
click at [1012, 447] on button "Close" at bounding box center [1015, 440] width 92 height 27
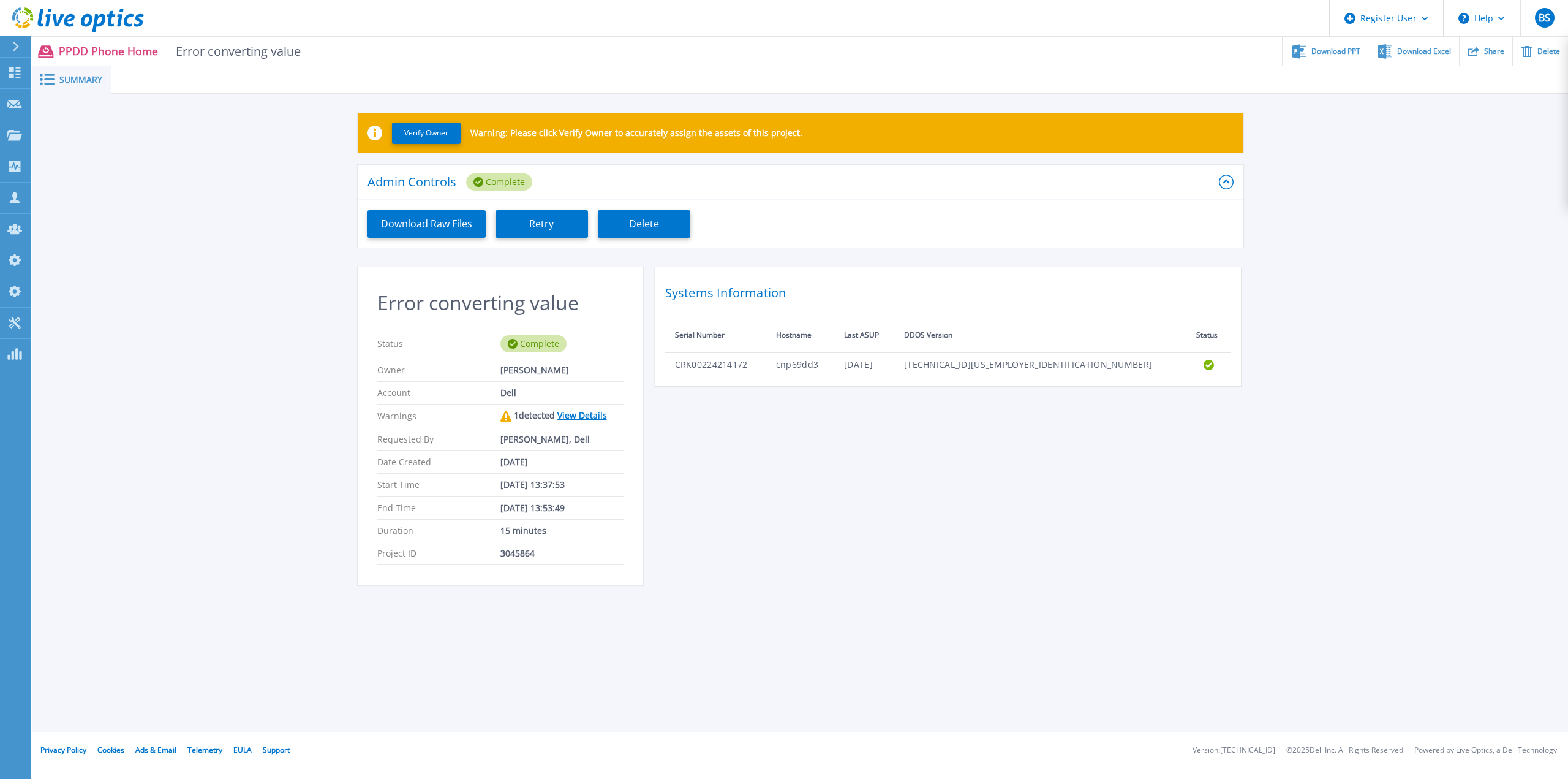
drag, startPoint x: 497, startPoint y: 371, endPoint x: 579, endPoint y: 371, distance: 82.0
click at [579, 371] on div "Owner Miguel Figueiredo" at bounding box center [501, 370] width 246 height 23
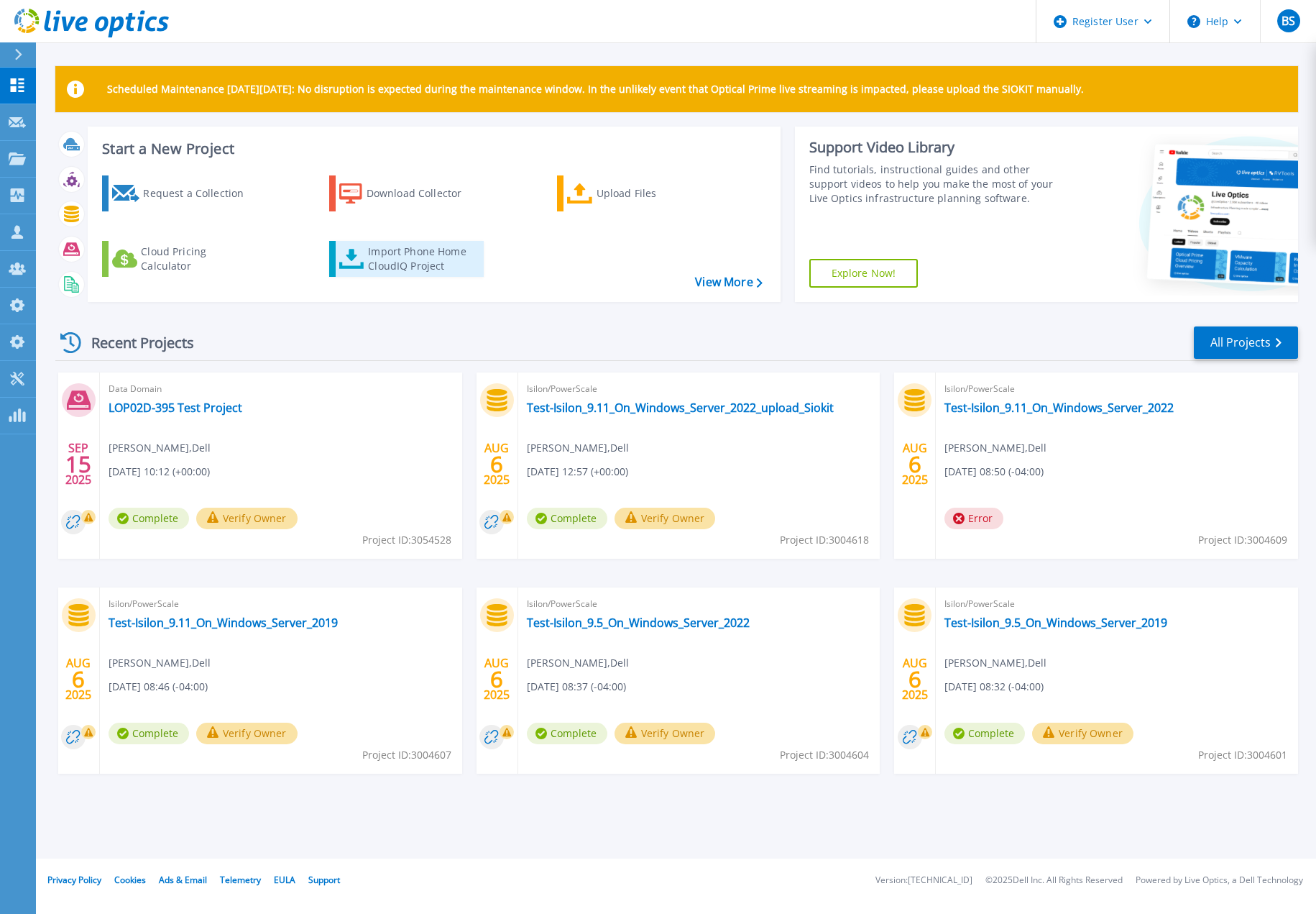
click at [395, 271] on div "Import Phone Home CloudIQ Project" at bounding box center [424, 259] width 112 height 29
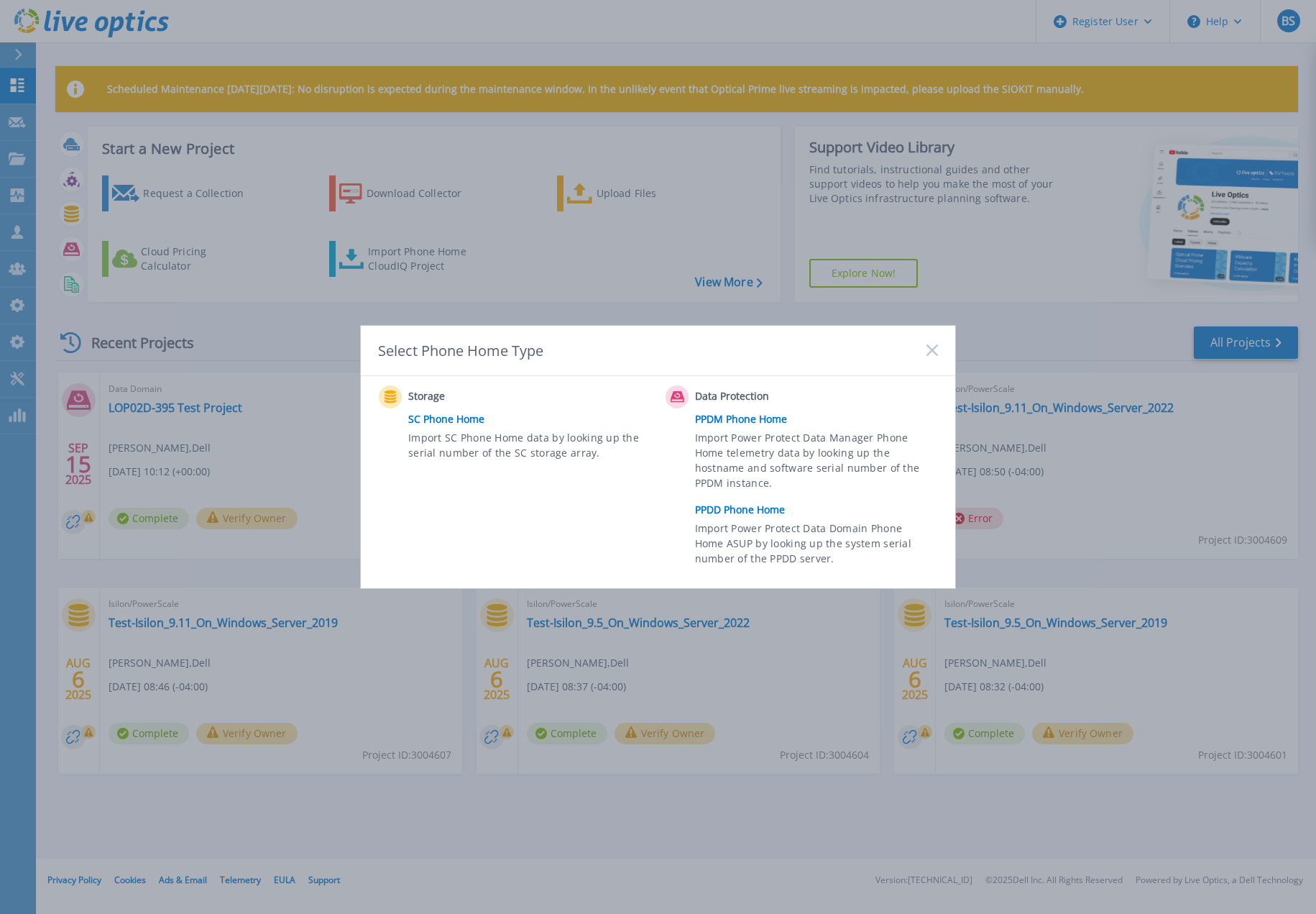
click at [757, 509] on link "PPDD Phone Home" at bounding box center [820, 510] width 250 height 22
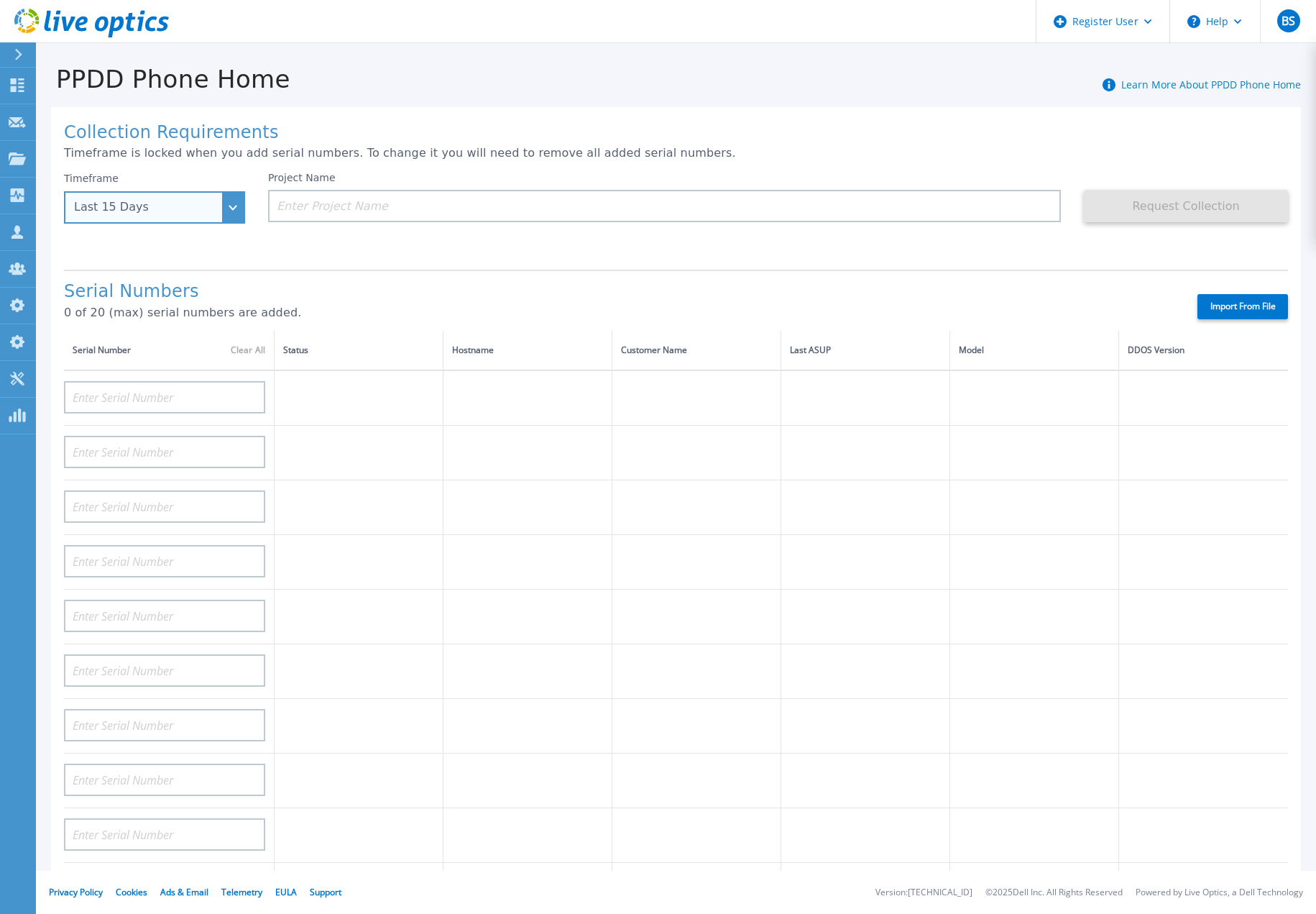
click at [207, 196] on div "Last 15 Days" at bounding box center [155, 207] width 181 height 32
click at [229, 209] on div "Last 15 Days" at bounding box center [155, 207] width 181 height 32
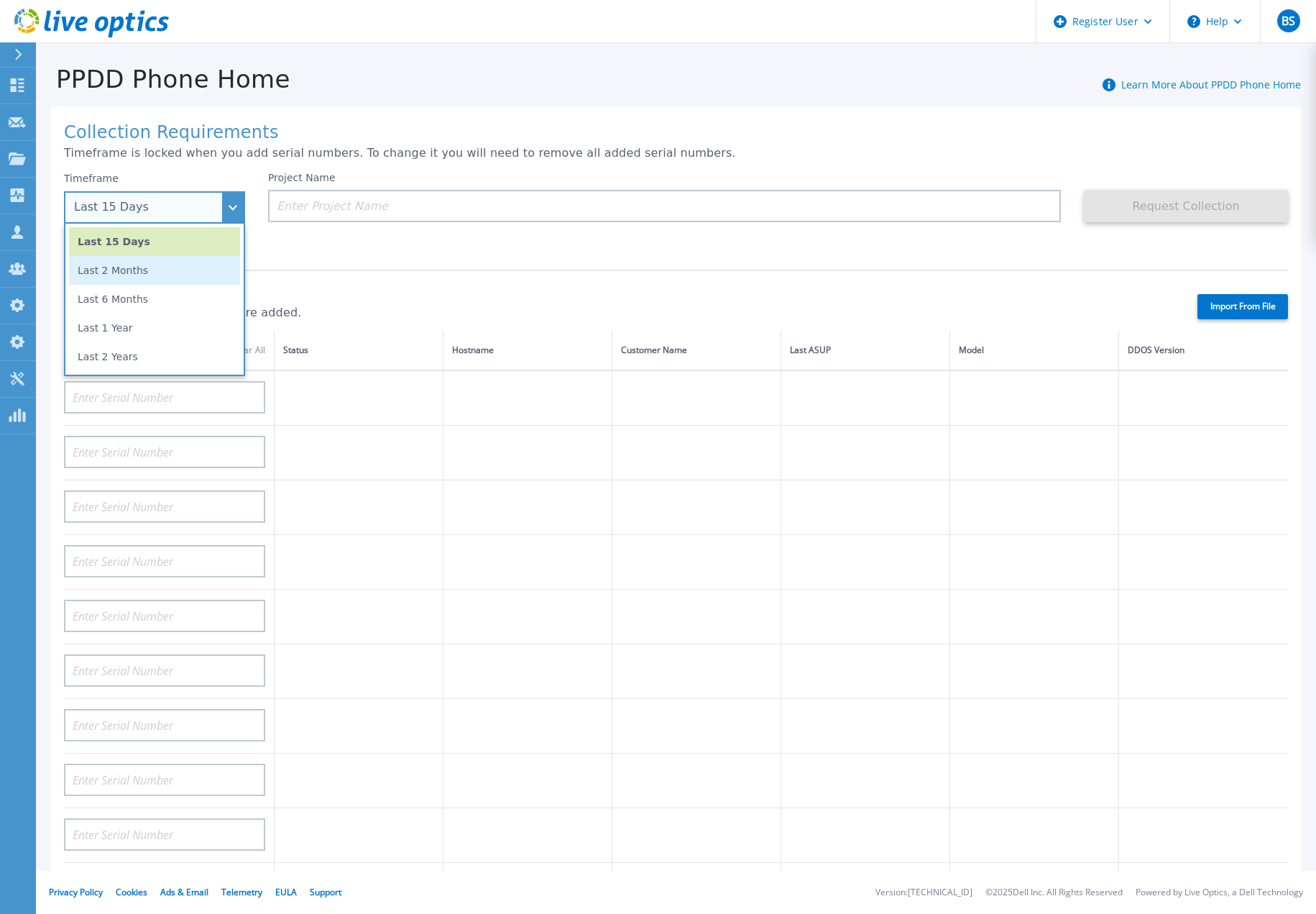
click at [155, 274] on li "Last 2 Months" at bounding box center [154, 270] width 171 height 29
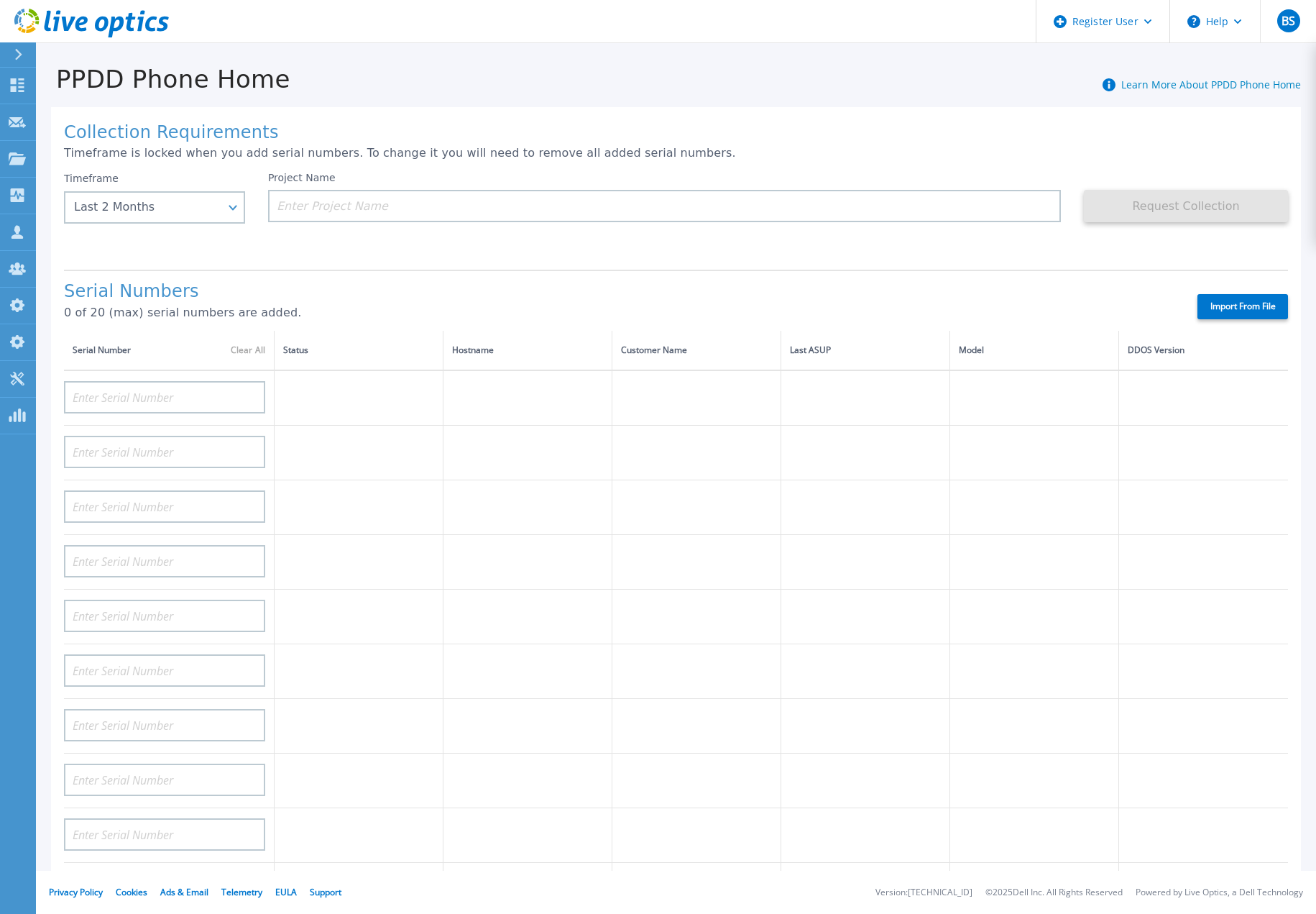
click at [398, 224] on div "Project Name" at bounding box center [676, 215] width 816 height 87
click at [355, 216] on input at bounding box center [664, 206] width 793 height 32
click at [453, 205] on input at bounding box center [664, 206] width 793 height 32
paste input "395"
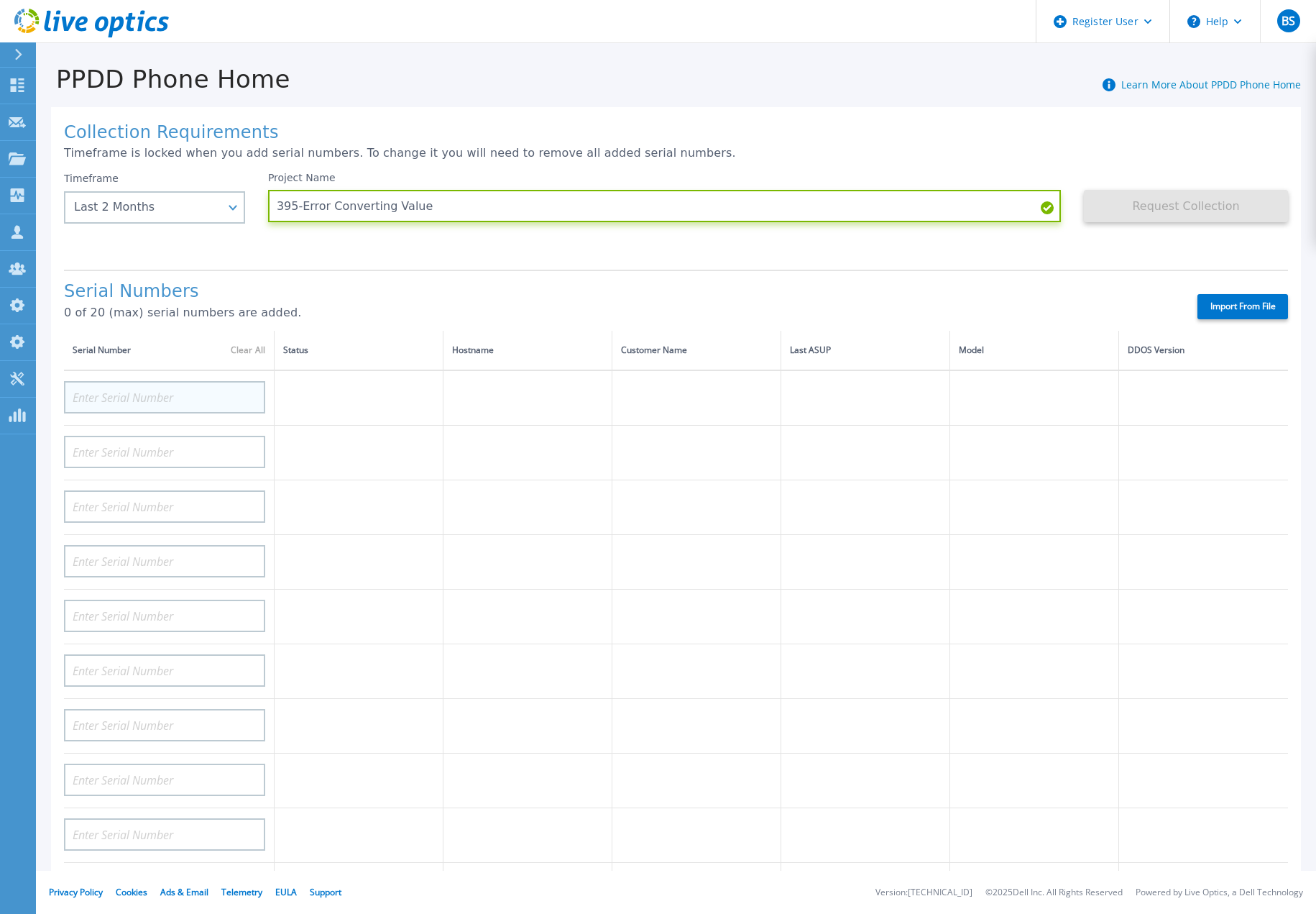
type input "395-Error Converting Value"
click at [185, 397] on input at bounding box center [164, 397] width 201 height 32
